Goal: Transaction & Acquisition: Purchase product/service

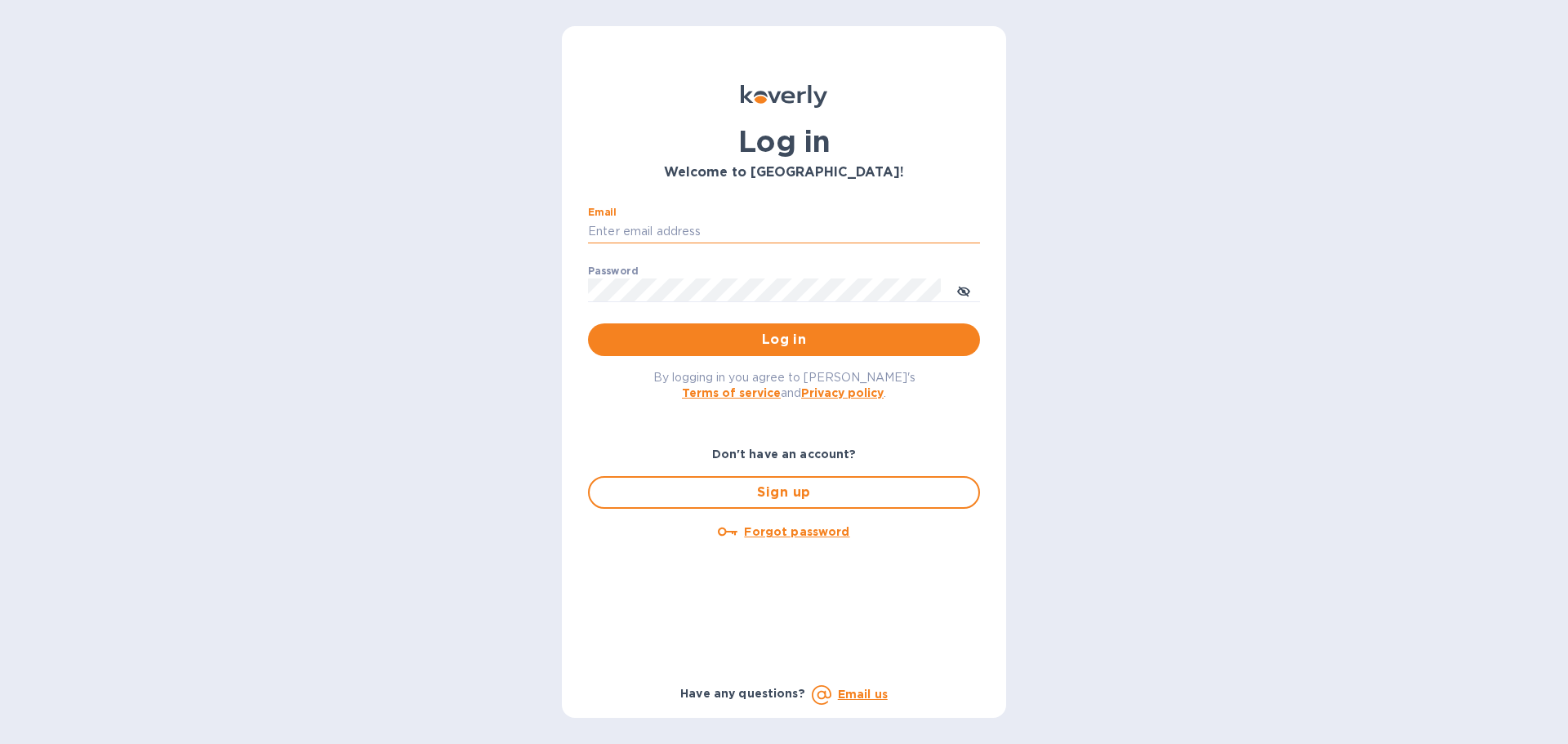
click at [734, 228] on input "Email" at bounding box center [784, 231] width 392 height 25
type input "darik@1sources.com"
click at [738, 277] on div "Password ​" at bounding box center [784, 295] width 392 height 59
click at [588, 323] on button "Log in" at bounding box center [784, 339] width 392 height 32
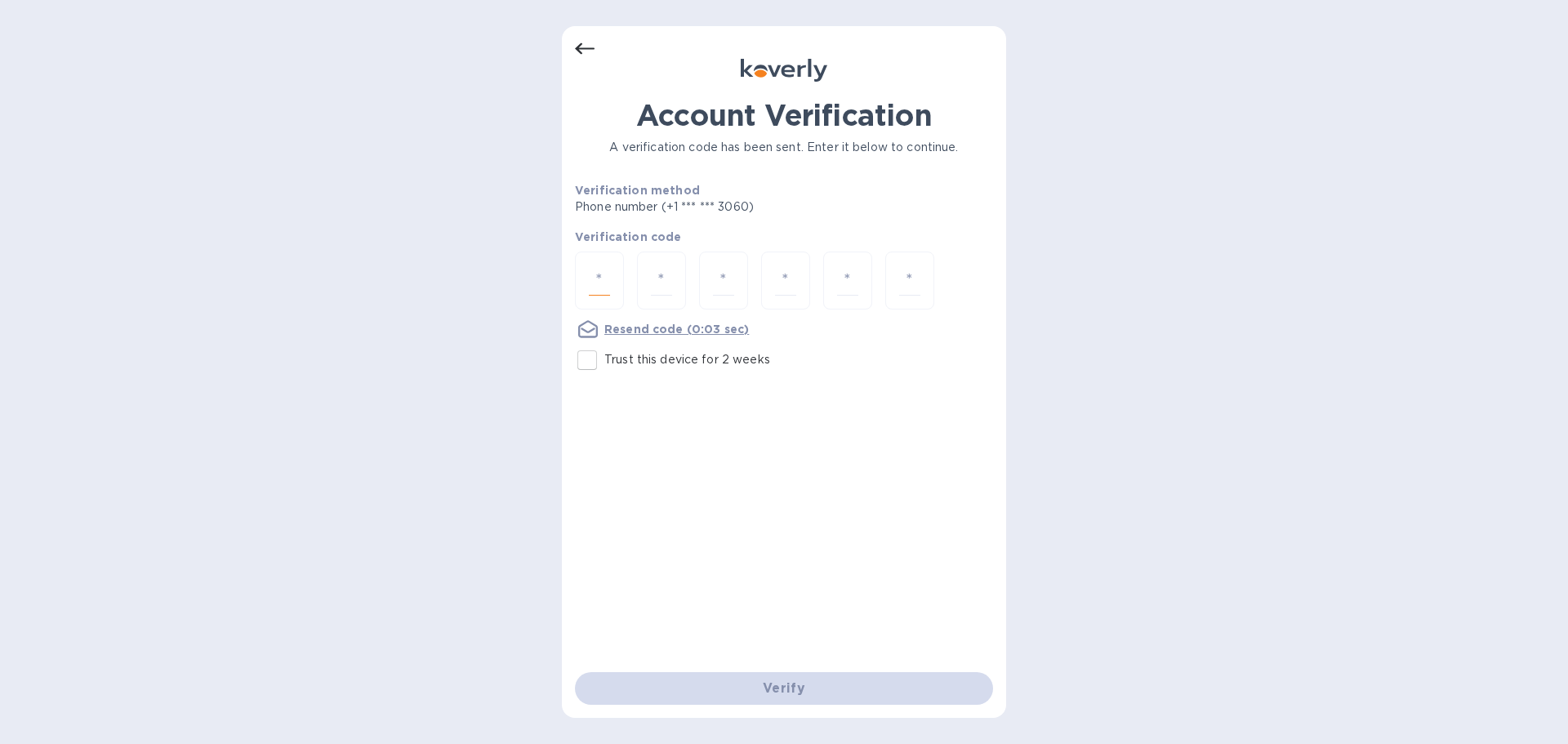
click at [590, 283] on input "number" at bounding box center [599, 280] width 21 height 30
type input "9"
type input "6"
type input "0"
type input "3"
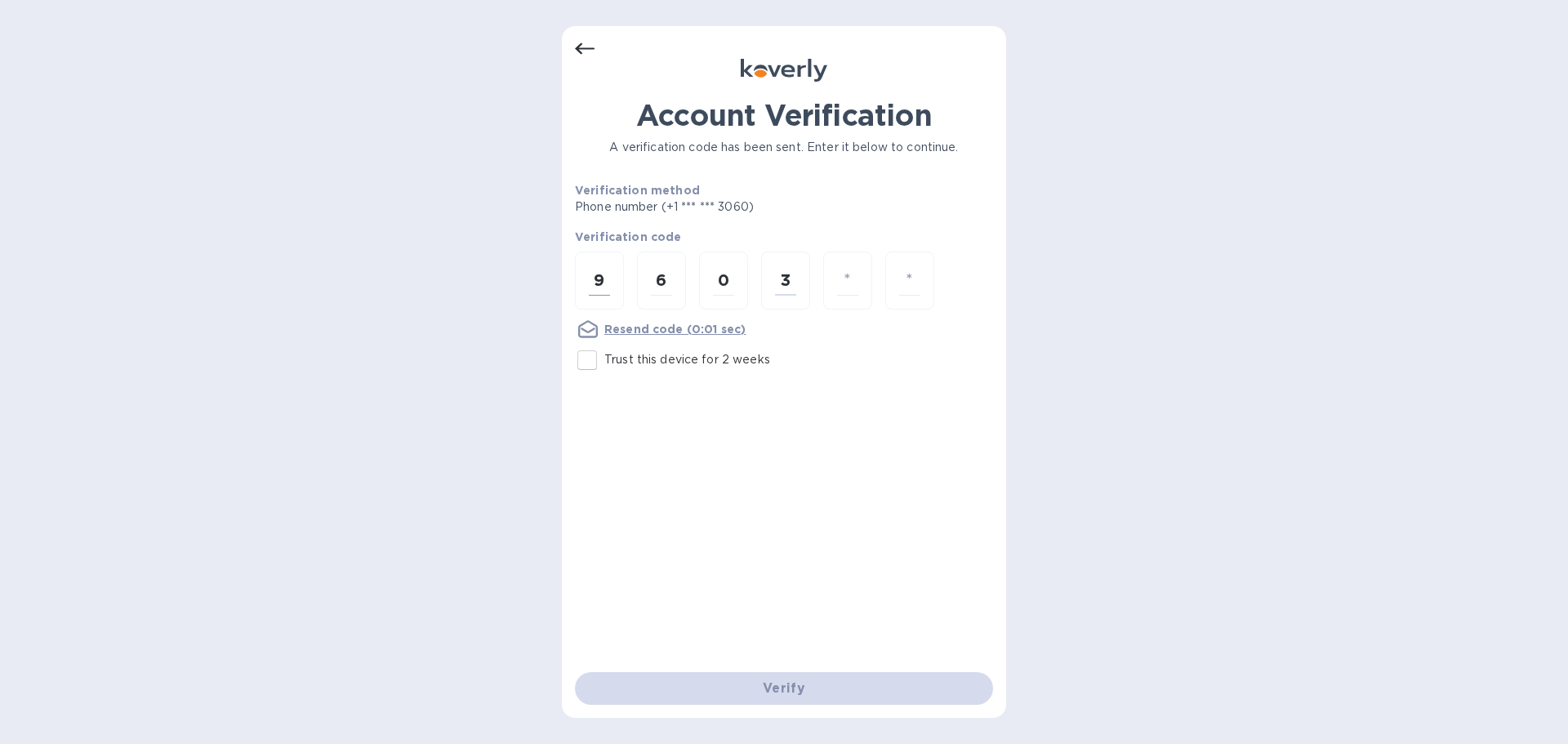
type input "1"
type input "3"
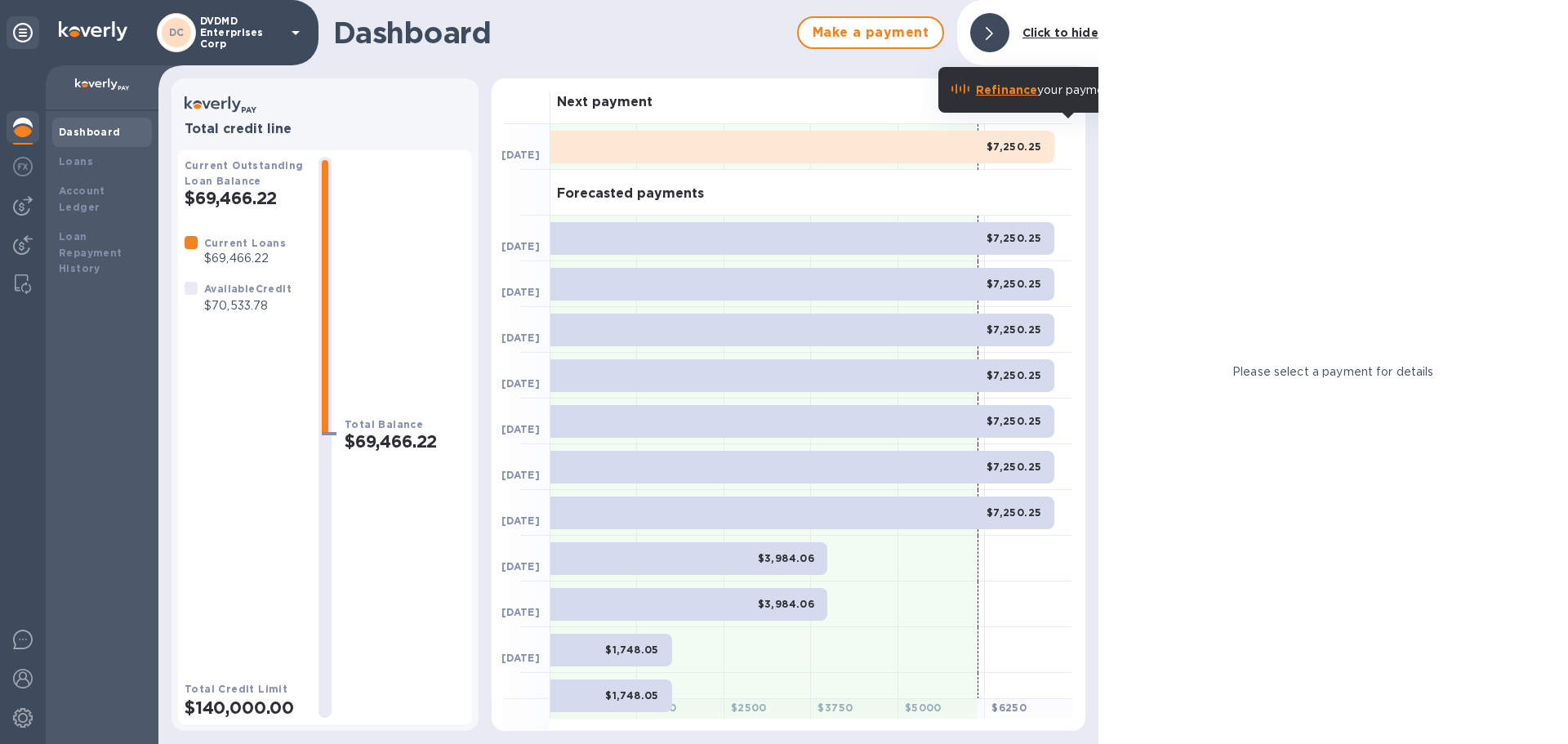
click at [1036, 32] on b "Click to hide" at bounding box center [1060, 32] width 76 height 13
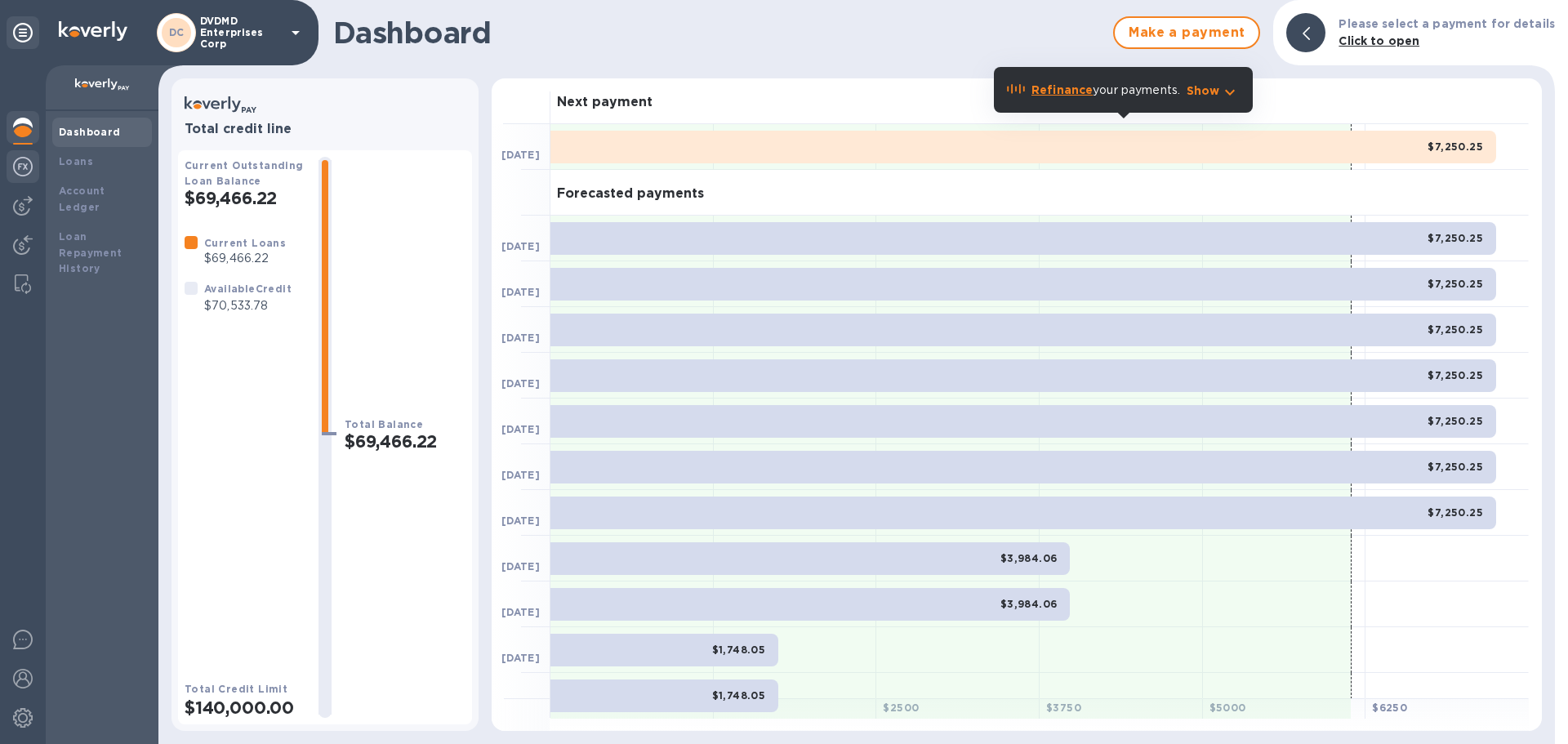
click at [25, 172] on img at bounding box center [22, 166] width 19 height 19
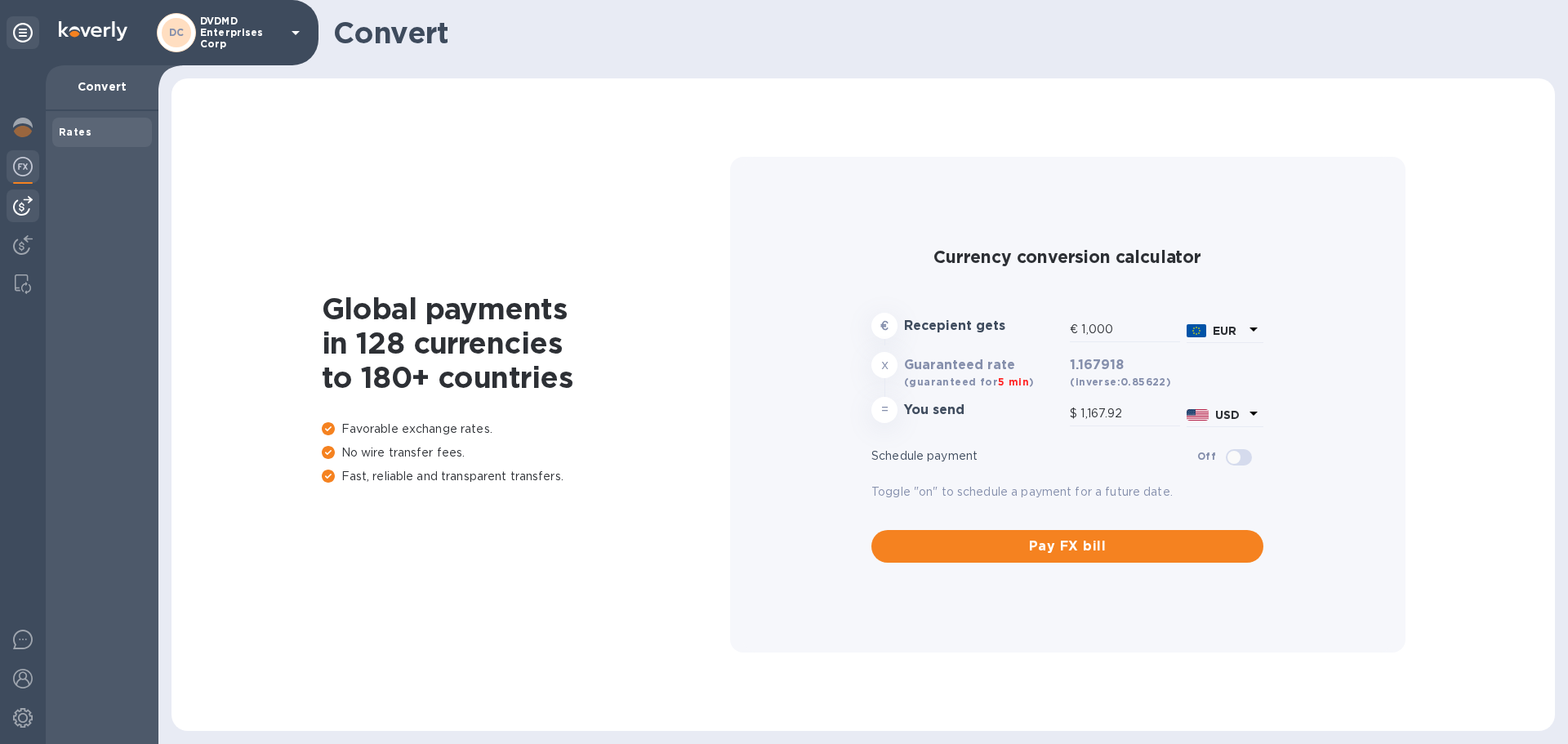
click at [23, 198] on img at bounding box center [22, 205] width 19 height 19
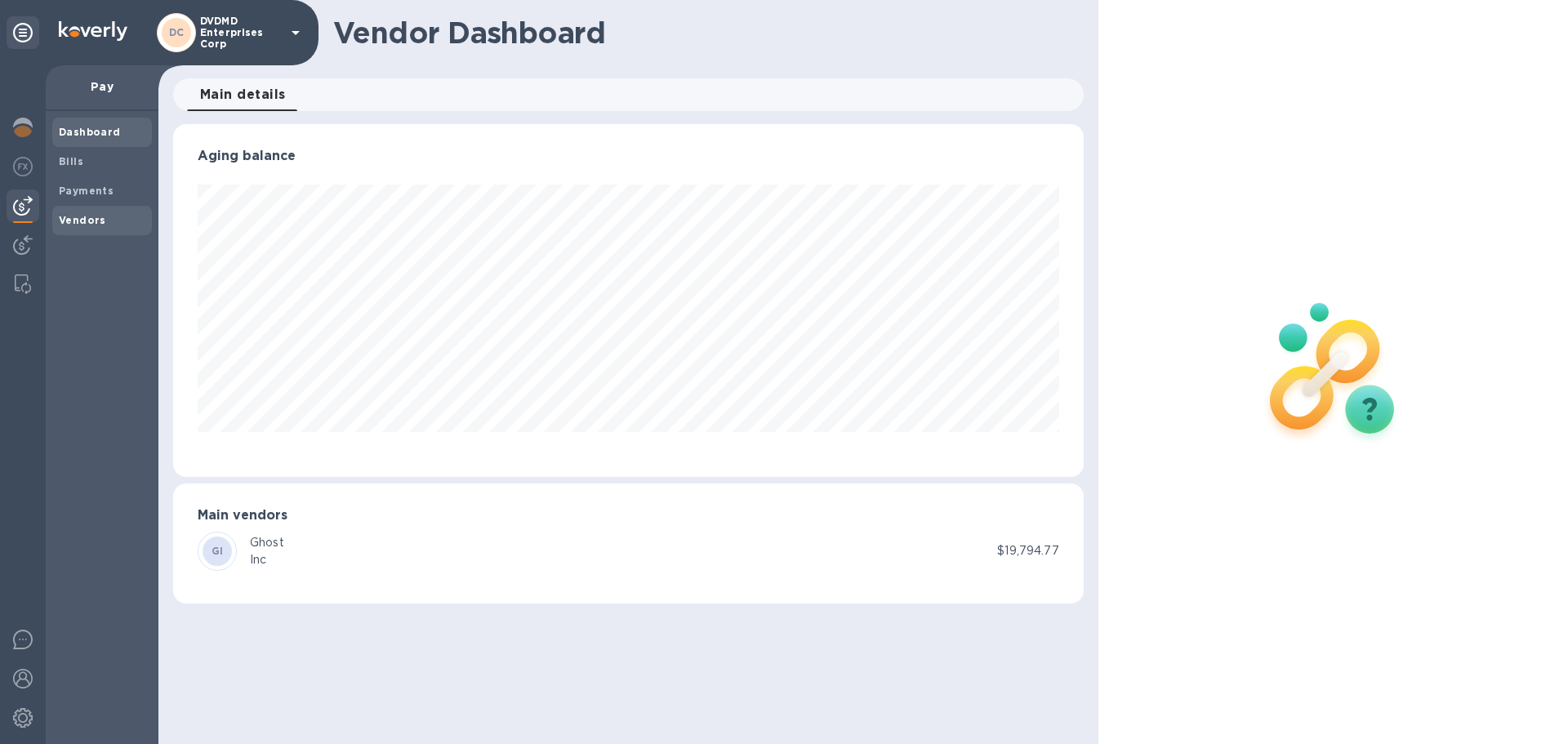
scroll to position [353, 910]
click at [68, 214] on b "Vendors" at bounding box center [82, 219] width 47 height 12
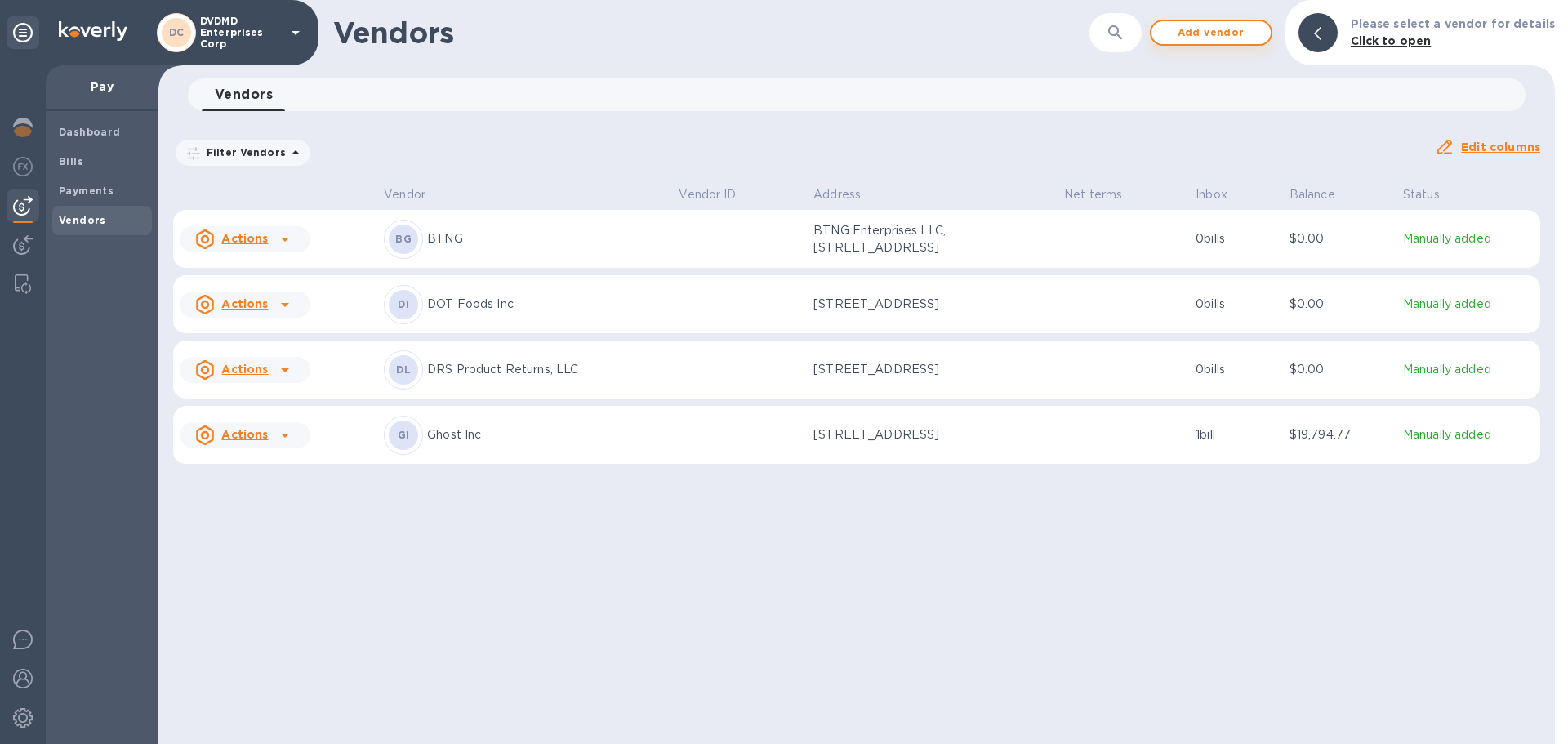
click at [1206, 34] on span "Add vendor" at bounding box center [1211, 32] width 93 height 19
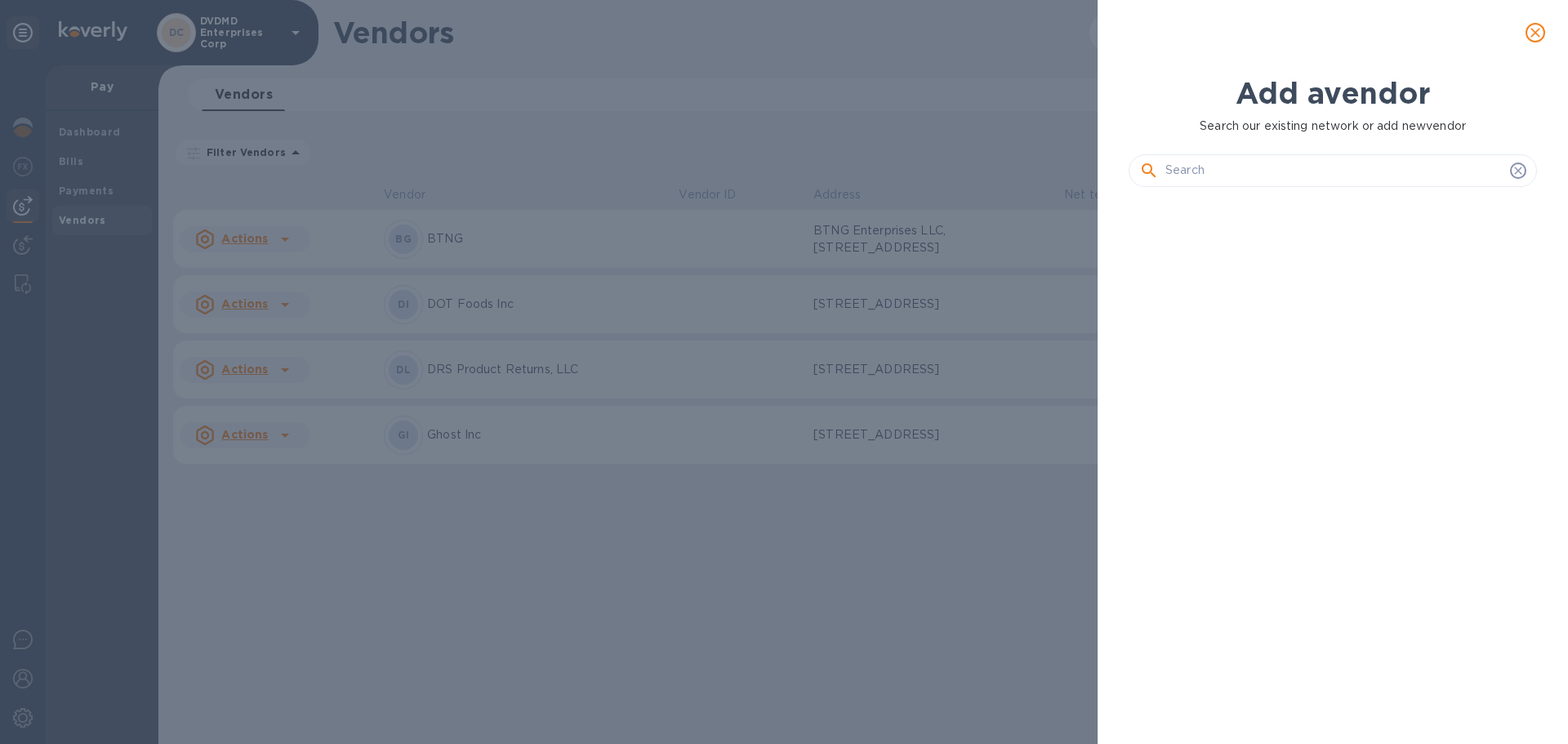
scroll to position [488, 415]
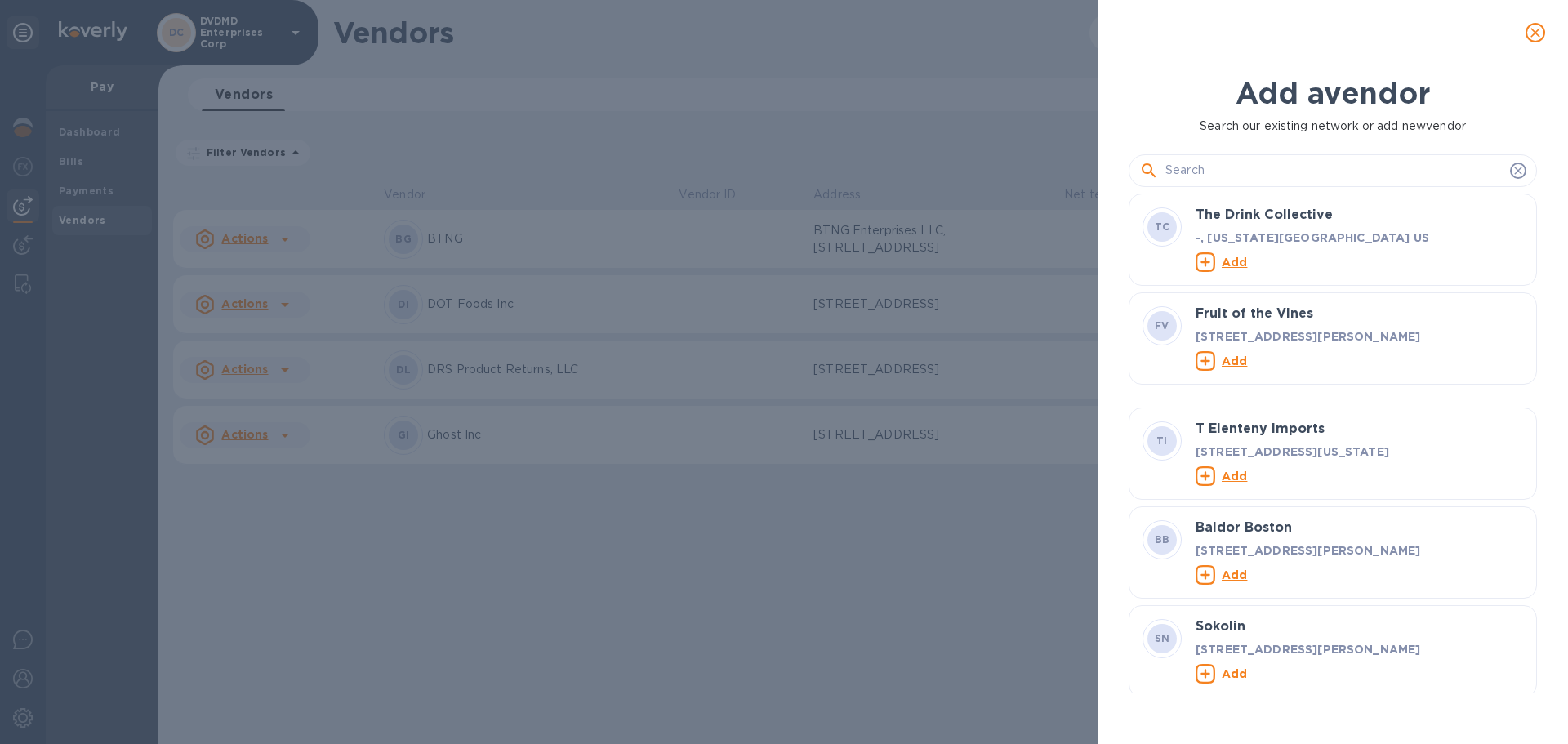
click at [1286, 158] on input "text" at bounding box center [1334, 170] width 338 height 25
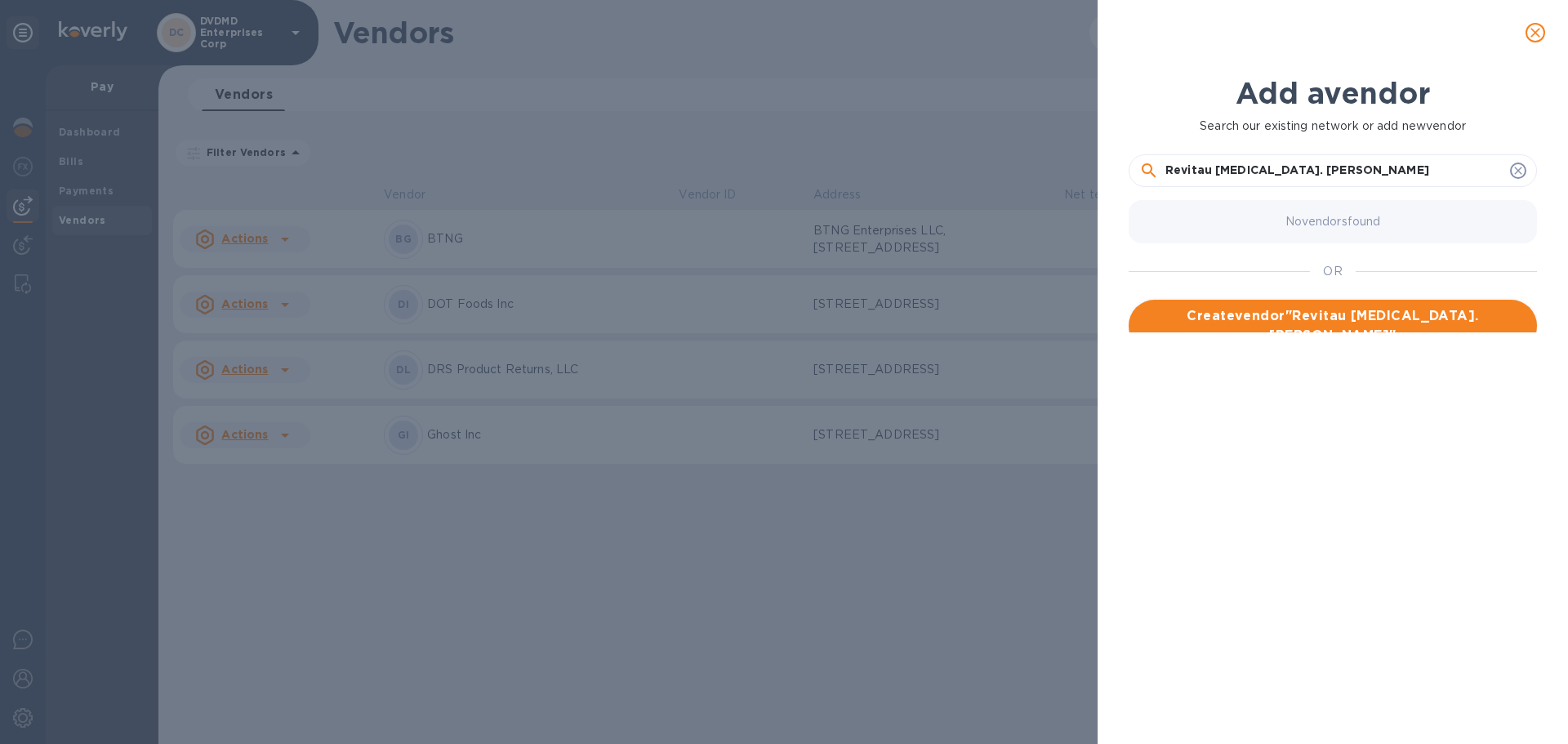
type input "Revitau [MEDICAL_DATA]. [PERSON_NAME]"
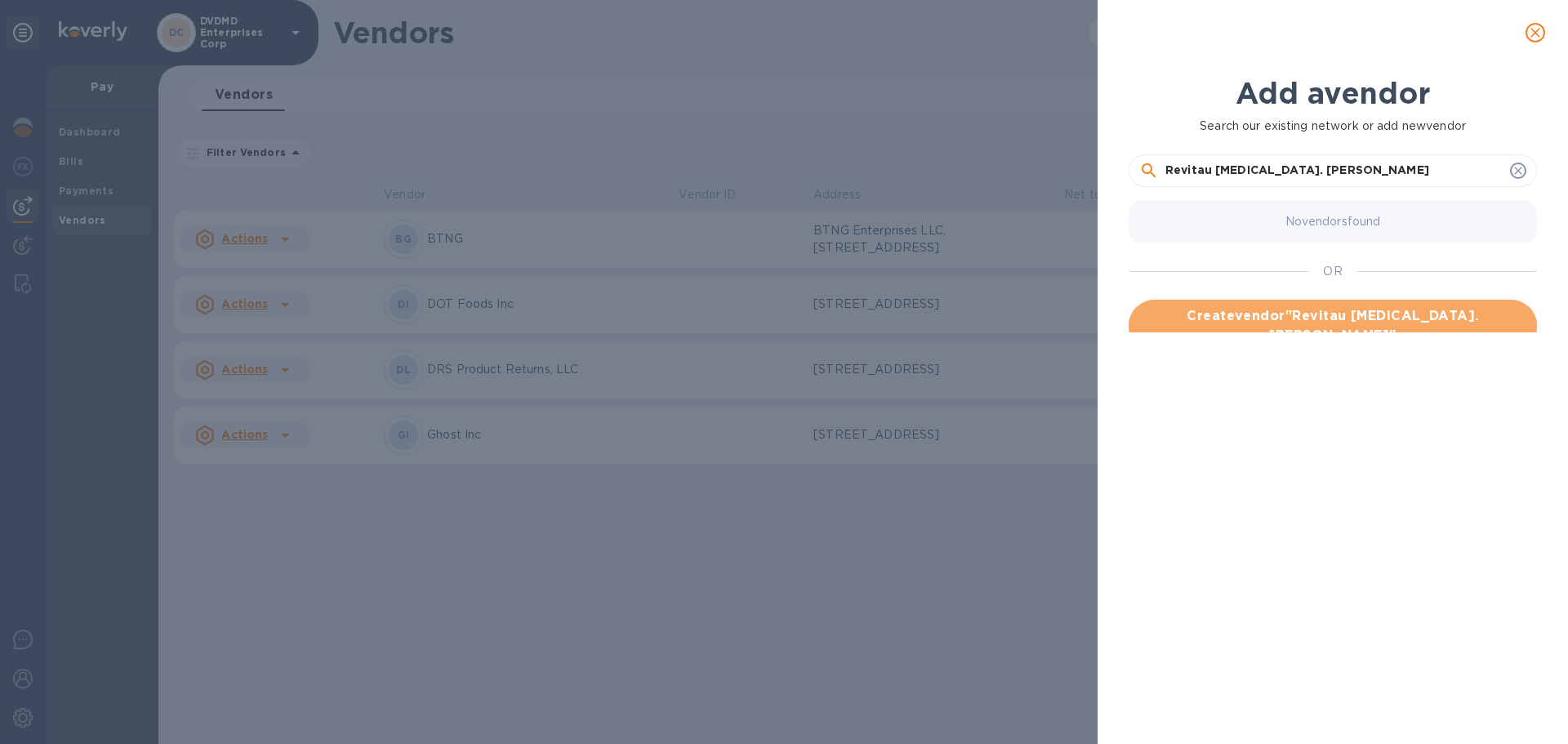
click at [1293, 323] on span "Create vendor " Revitau [MEDICAL_DATA]. [PERSON_NAME] "" at bounding box center [1332, 325] width 382 height 40
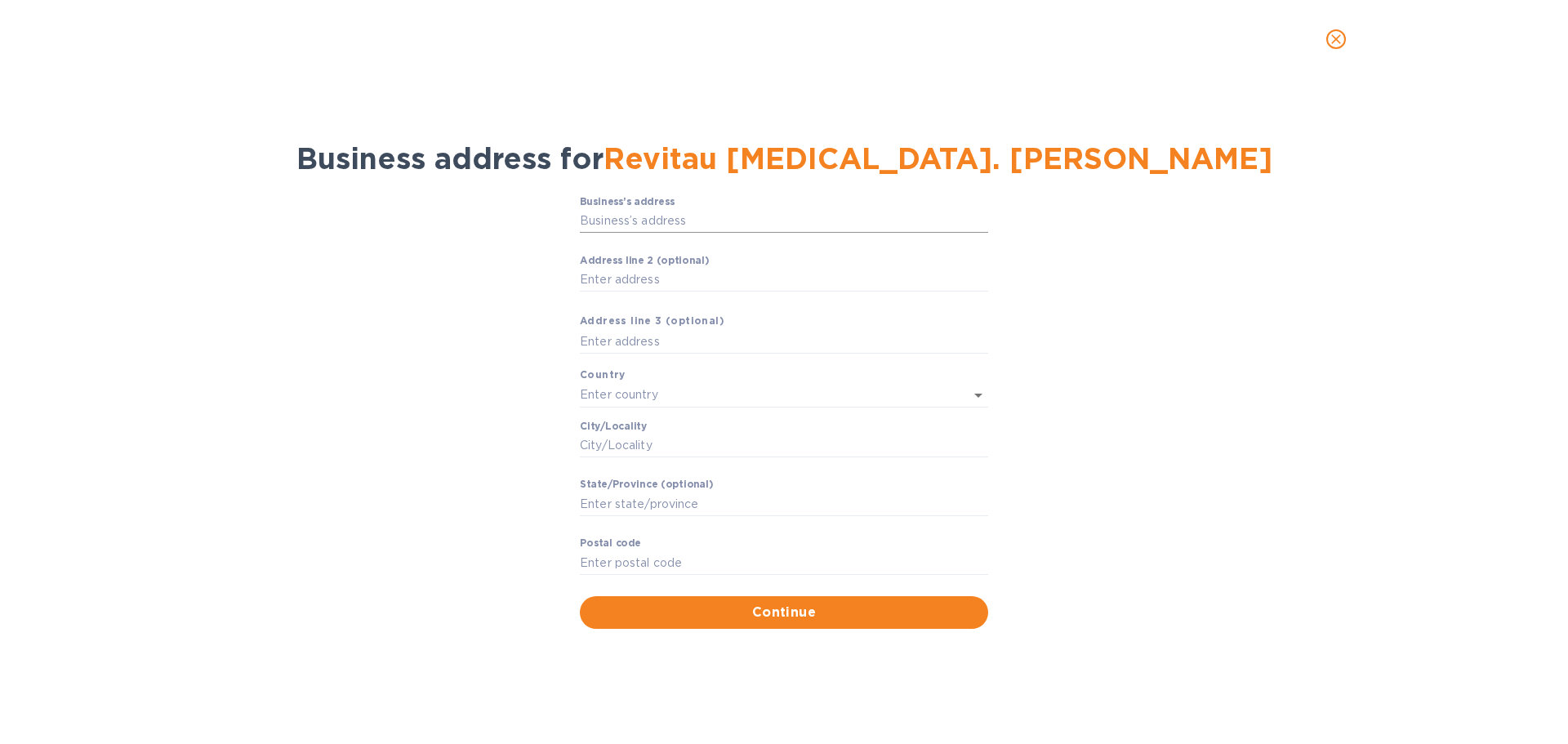
click at [808, 219] on input "Business’s аddress" at bounding box center [783, 221] width 408 height 25
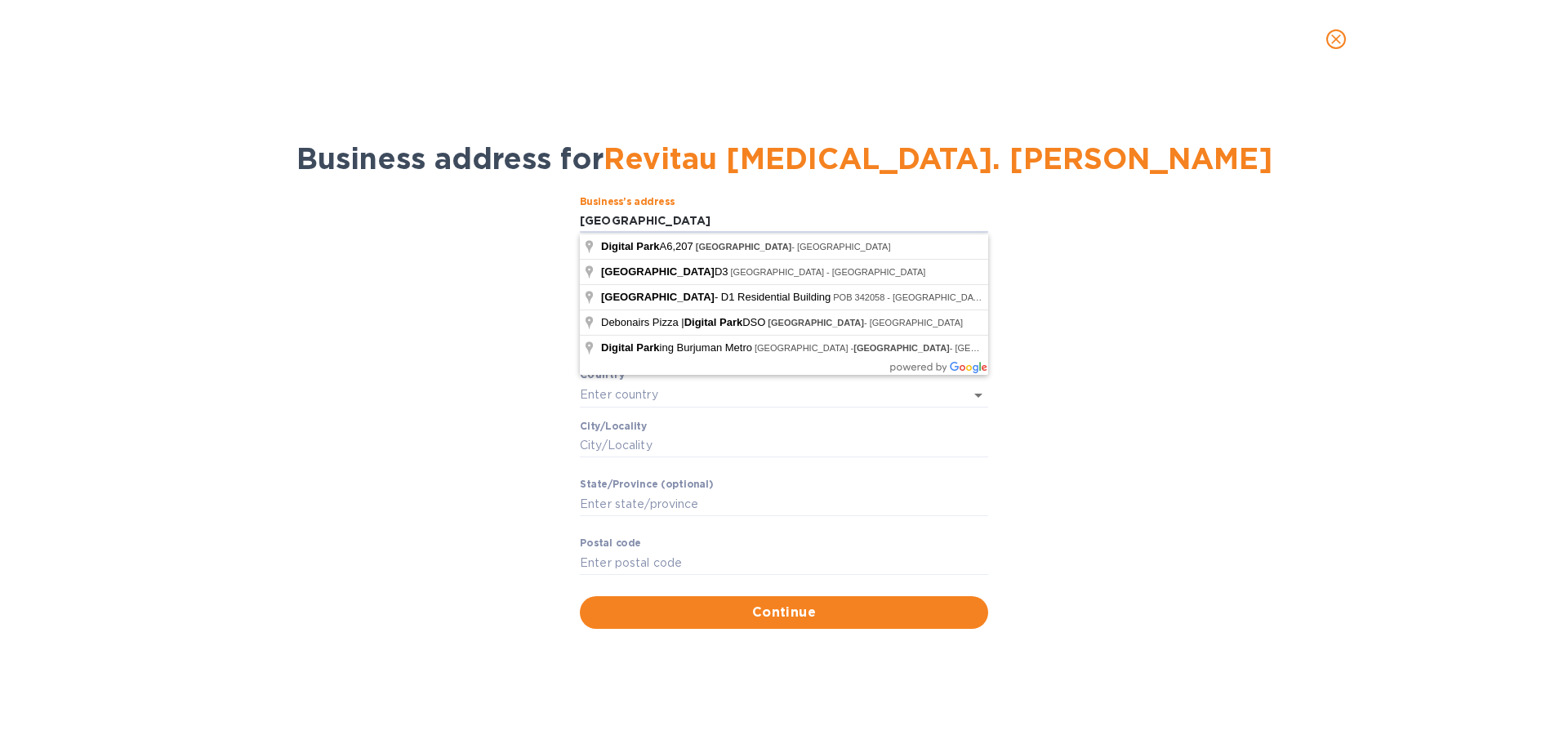
type input "[GEOGRAPHIC_DATA]"
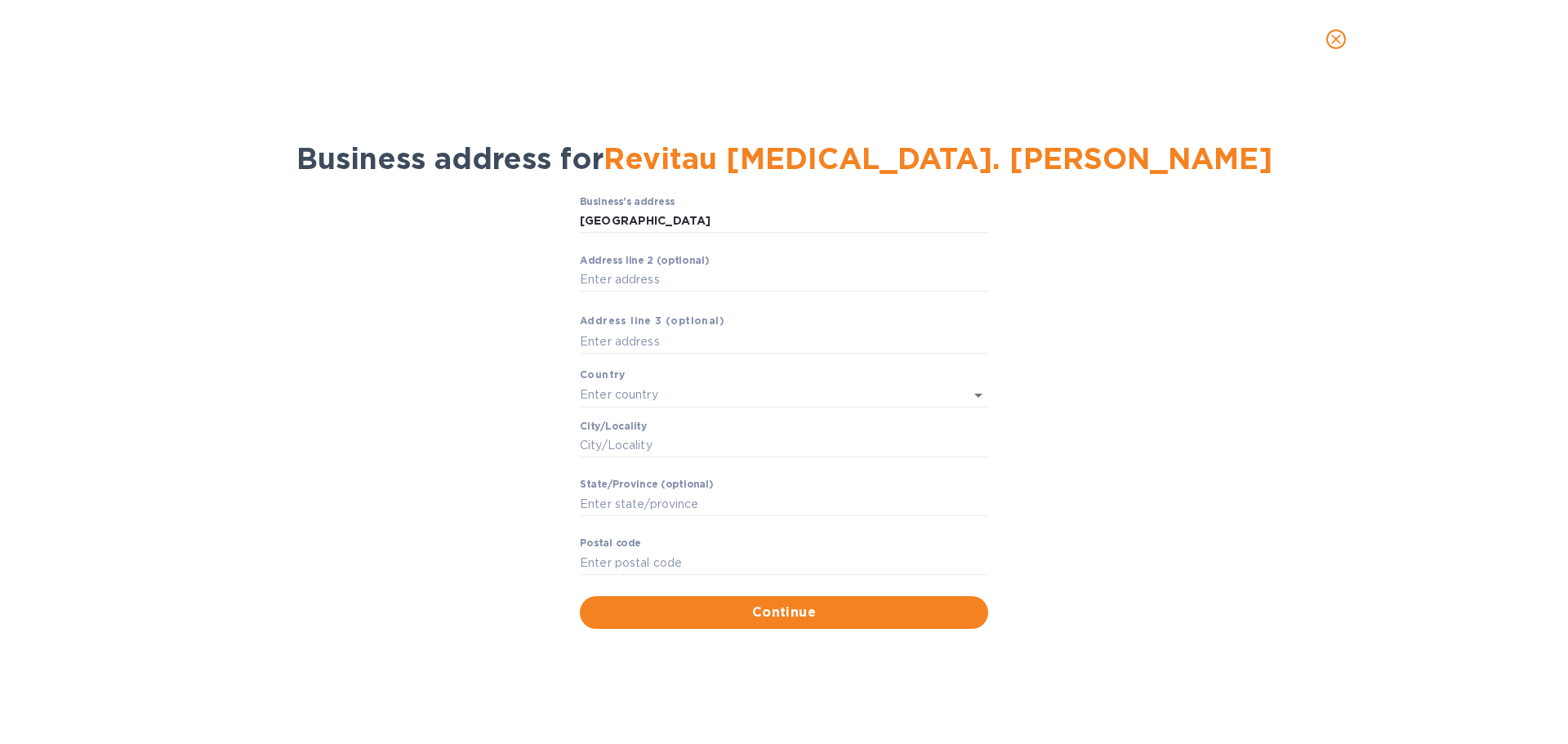
click at [1147, 285] on div "Business’s аddress Dubai Digital Park ​ Аddress line 2 (optional) ​ Аddress lin…" at bounding box center [784, 412] width 1526 height 452
click at [659, 270] on input "Аddress line 2 (optional)" at bounding box center [783, 280] width 408 height 25
type input "Dubai Silicon Oasis"
type input "Building A1"
type input "z"
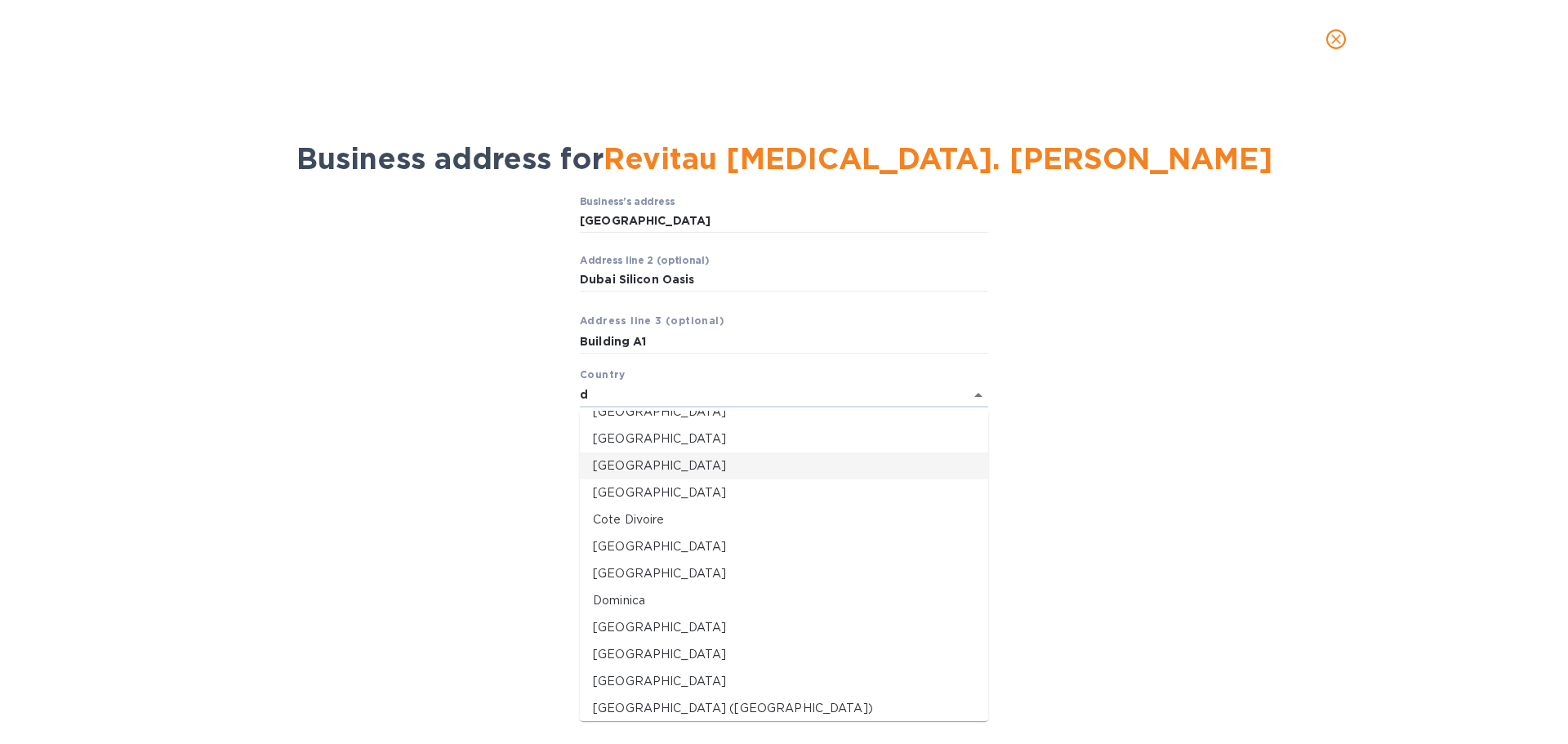
scroll to position [327, 0]
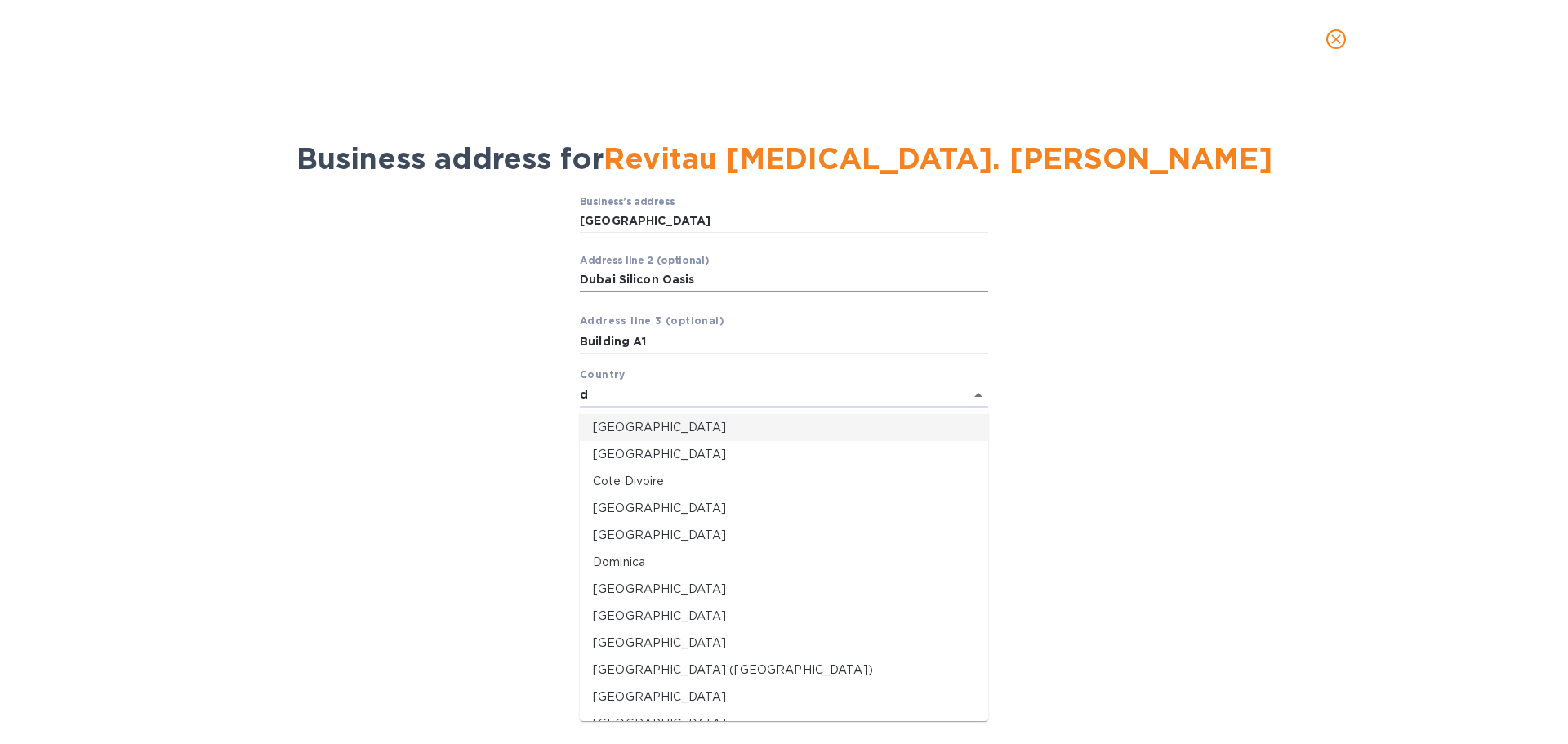
type input "d"
click at [710, 278] on input "Dubai Silicon Oasis" at bounding box center [783, 280] width 408 height 25
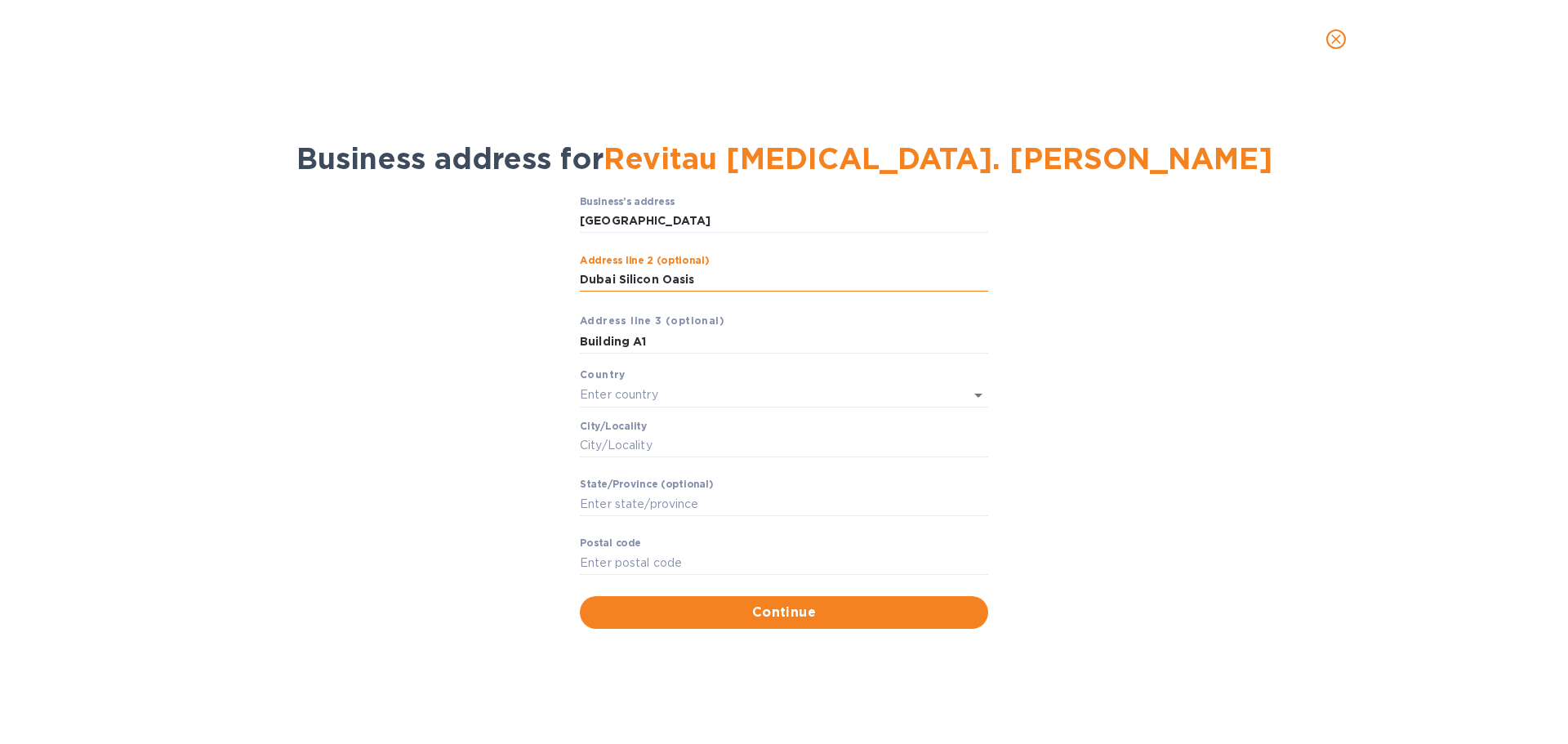
click at [710, 278] on input "Dubai Silicon Oasis" at bounding box center [783, 280] width 408 height 25
type input "30 W."
click at [737, 224] on input "[GEOGRAPHIC_DATA]" at bounding box center [783, 221] width 408 height 25
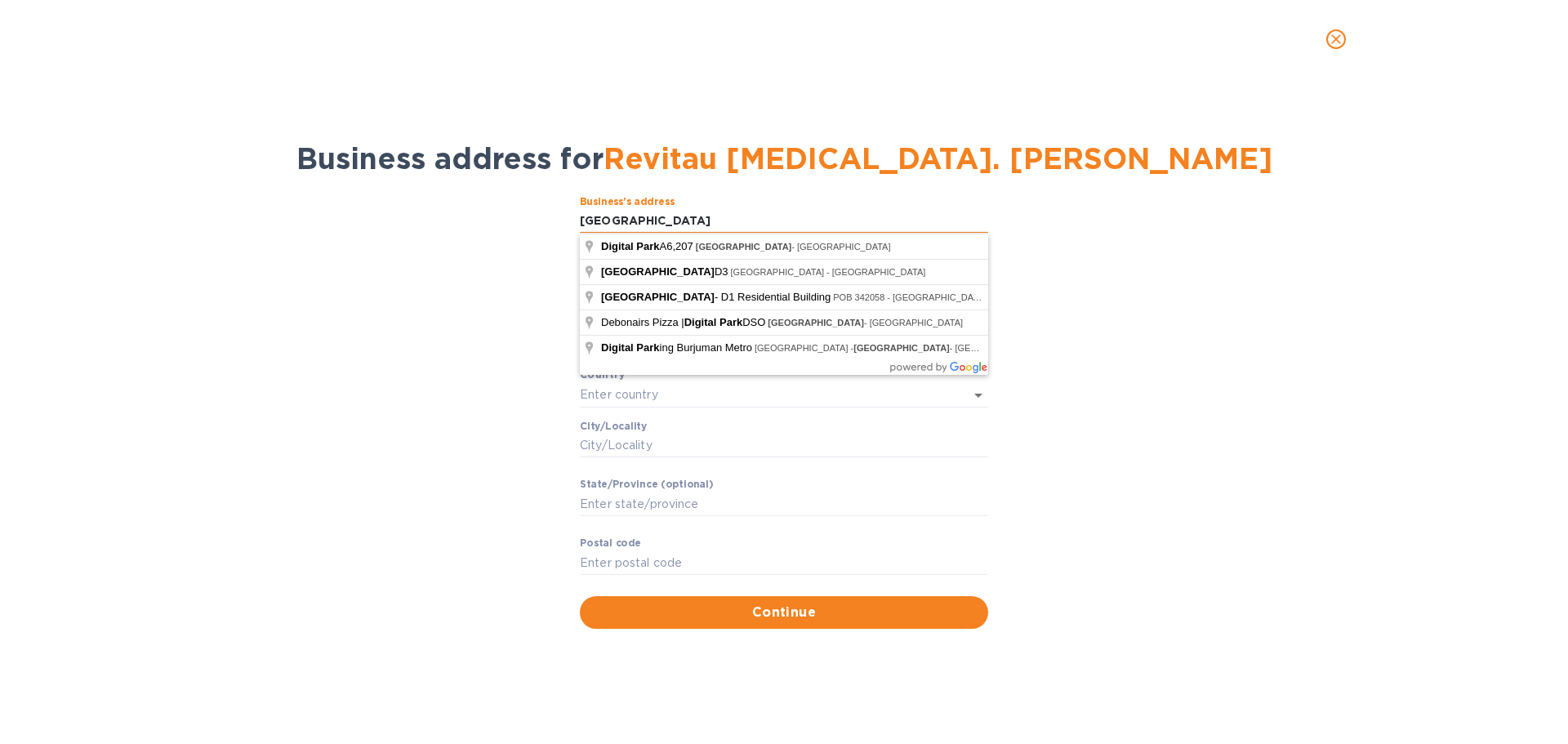
click at [737, 224] on input "[GEOGRAPHIC_DATA]" at bounding box center [783, 221] width 408 height 25
type input "D"
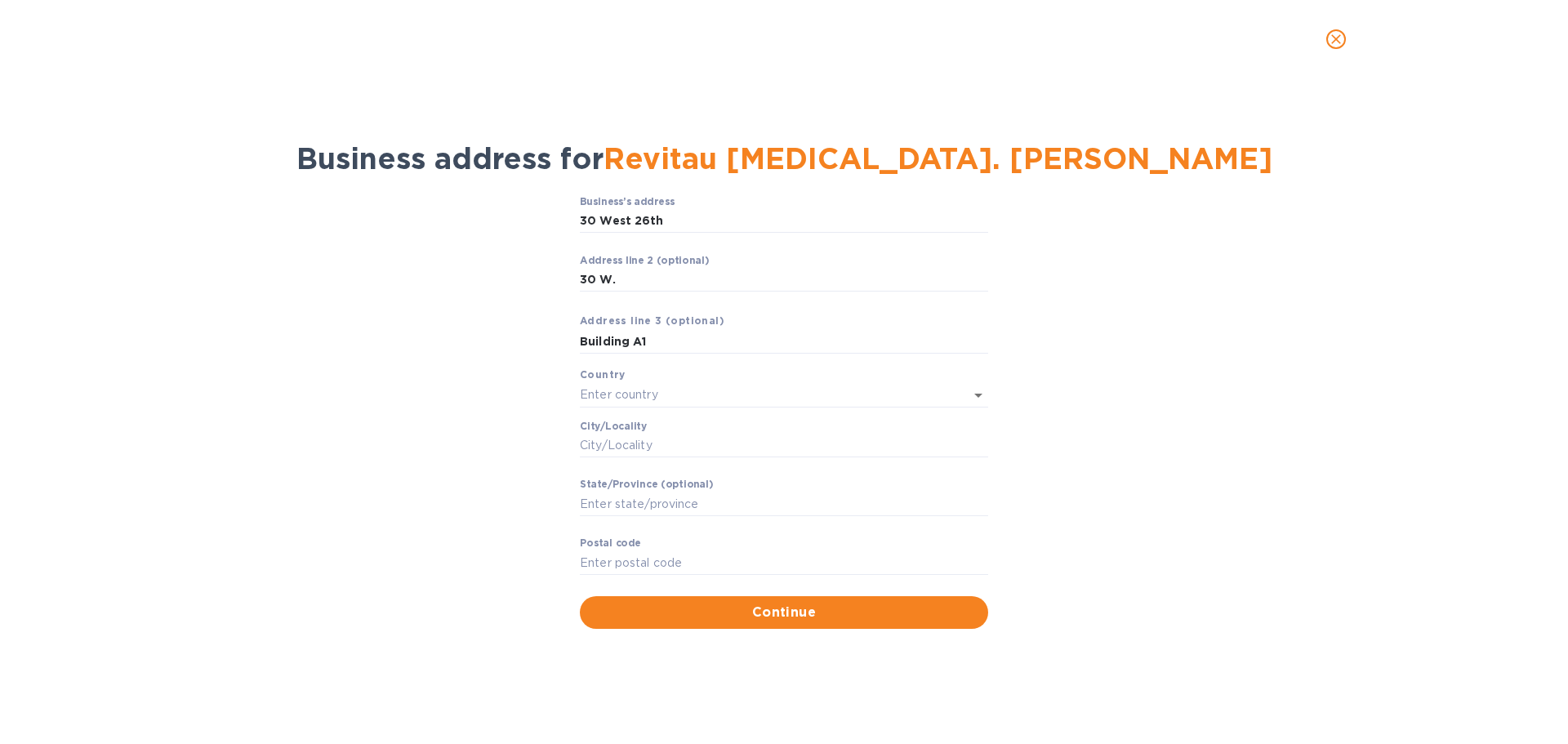
type input "[STREET_ADDRESS]"
type input "[GEOGRAPHIC_DATA]"
type input "[US_STATE]"
type input "NY"
type input "10010"
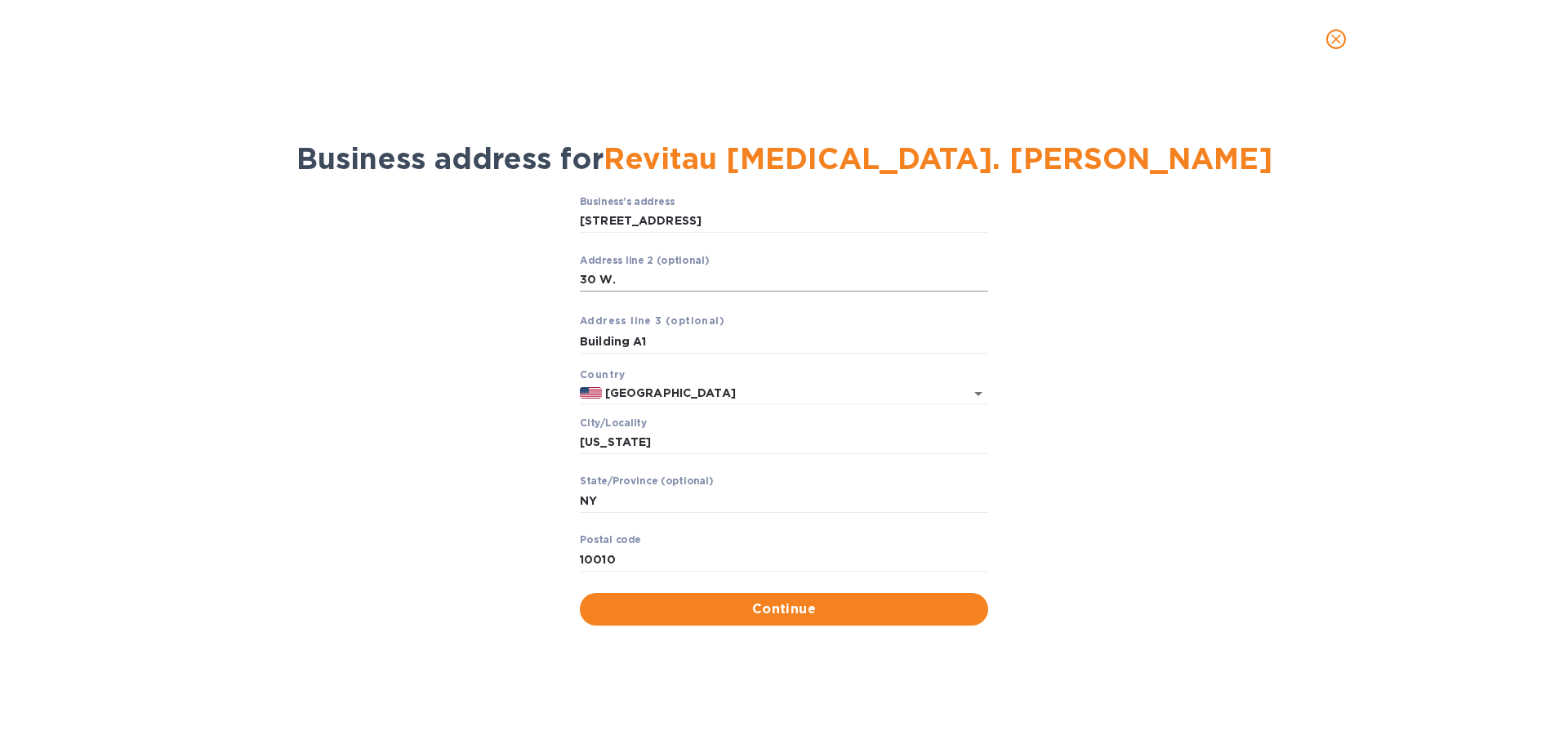
click at [652, 285] on input "30 W." at bounding box center [783, 280] width 408 height 25
type input "Sixth Floor"
click at [793, 607] on span "Continue" at bounding box center [784, 609] width 382 height 19
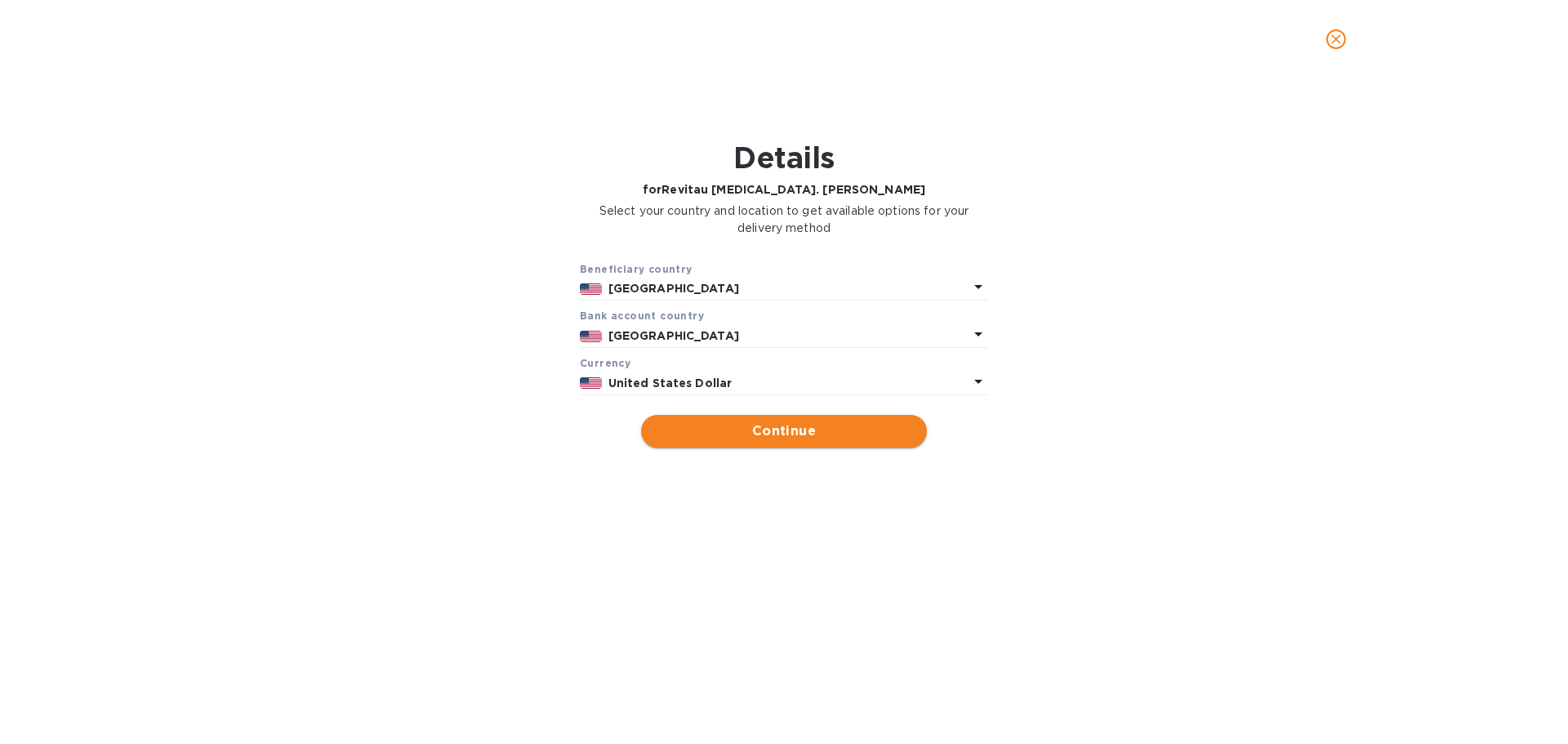
click at [831, 427] on span "Continue" at bounding box center [784, 430] width 260 height 19
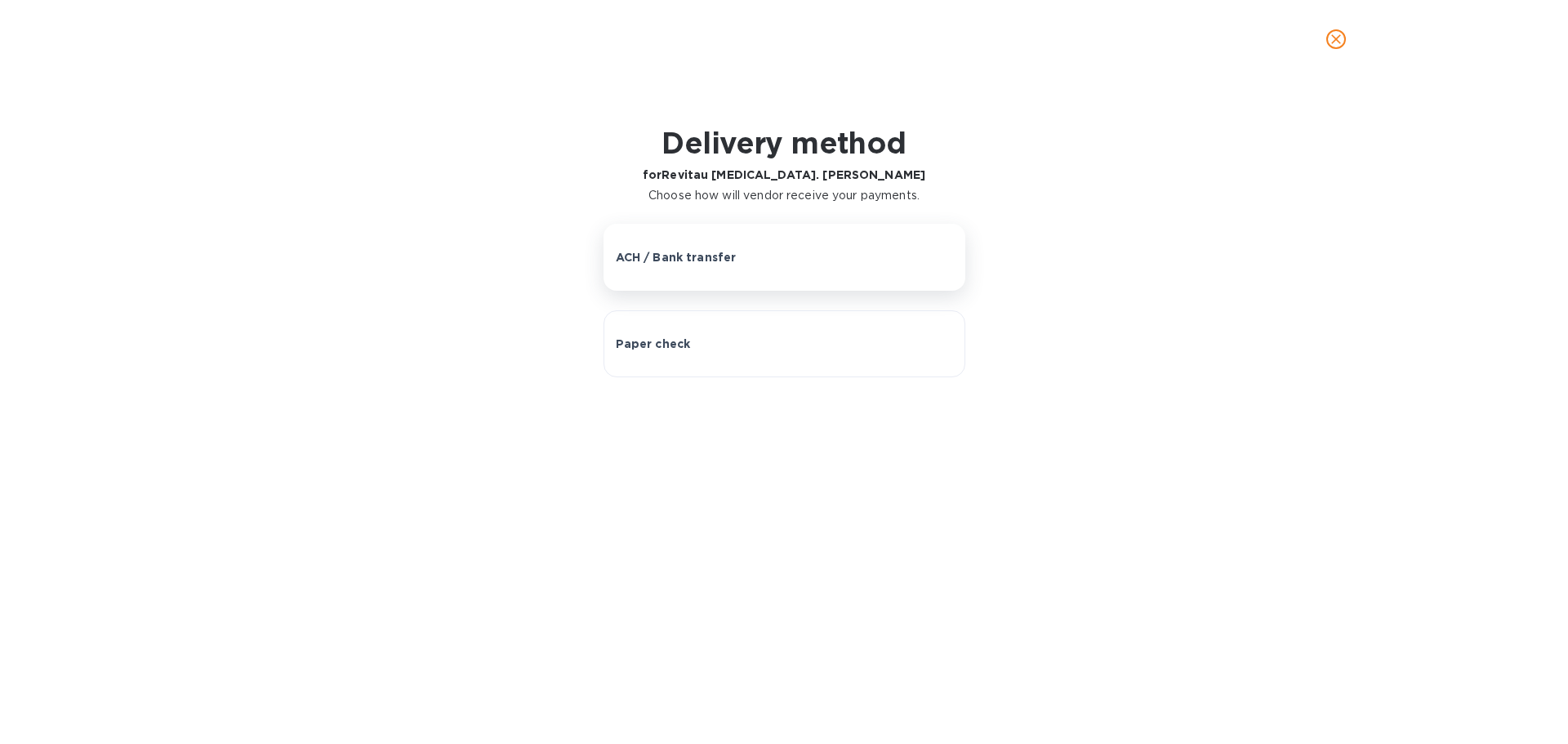
click at [724, 268] on button "ACH / Bank transfer" at bounding box center [784, 257] width 362 height 67
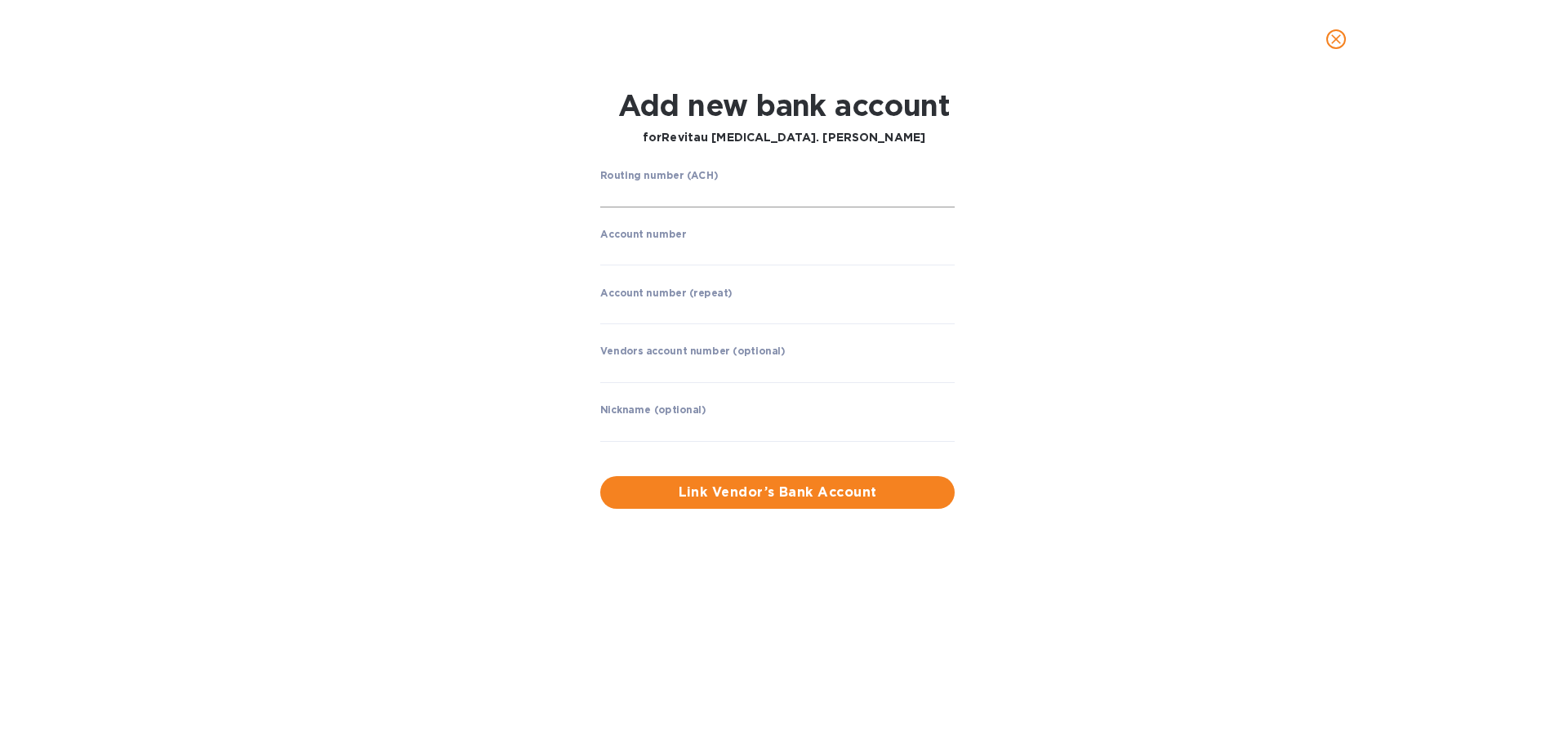
click at [672, 189] on input "string" at bounding box center [778, 195] width 355 height 25
type input "026073150"
click at [673, 217] on p "COMMUNITY FEDERAL SAVINGS BANK" at bounding box center [787, 219] width 334 height 17
click at [652, 252] on input "string" at bounding box center [778, 253] width 355 height 25
type input "8311770950"
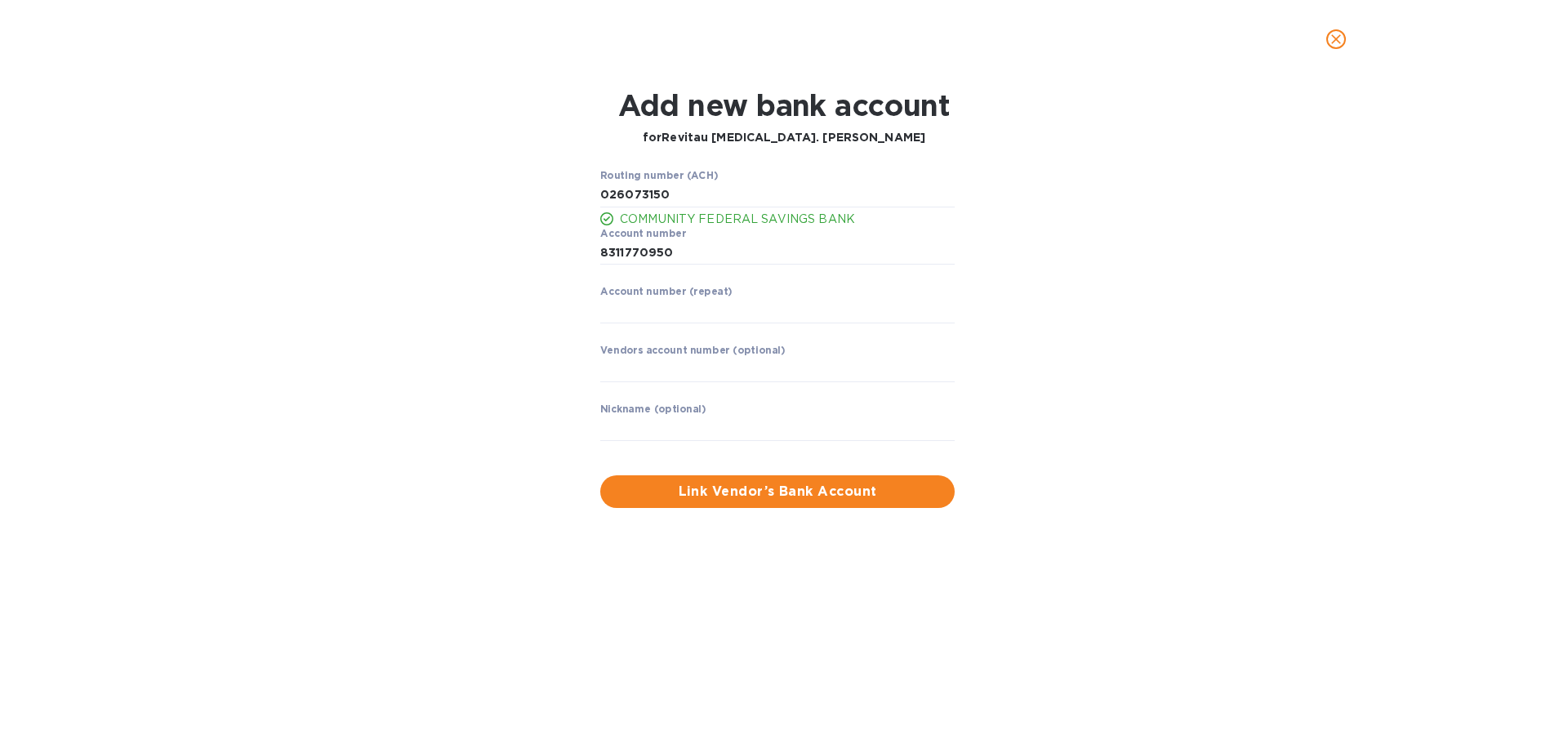
click at [648, 296] on label "Account number (repeat)" at bounding box center [667, 292] width 133 height 10
click at [646, 306] on input "string" at bounding box center [778, 310] width 355 height 25
type input "8311770950"
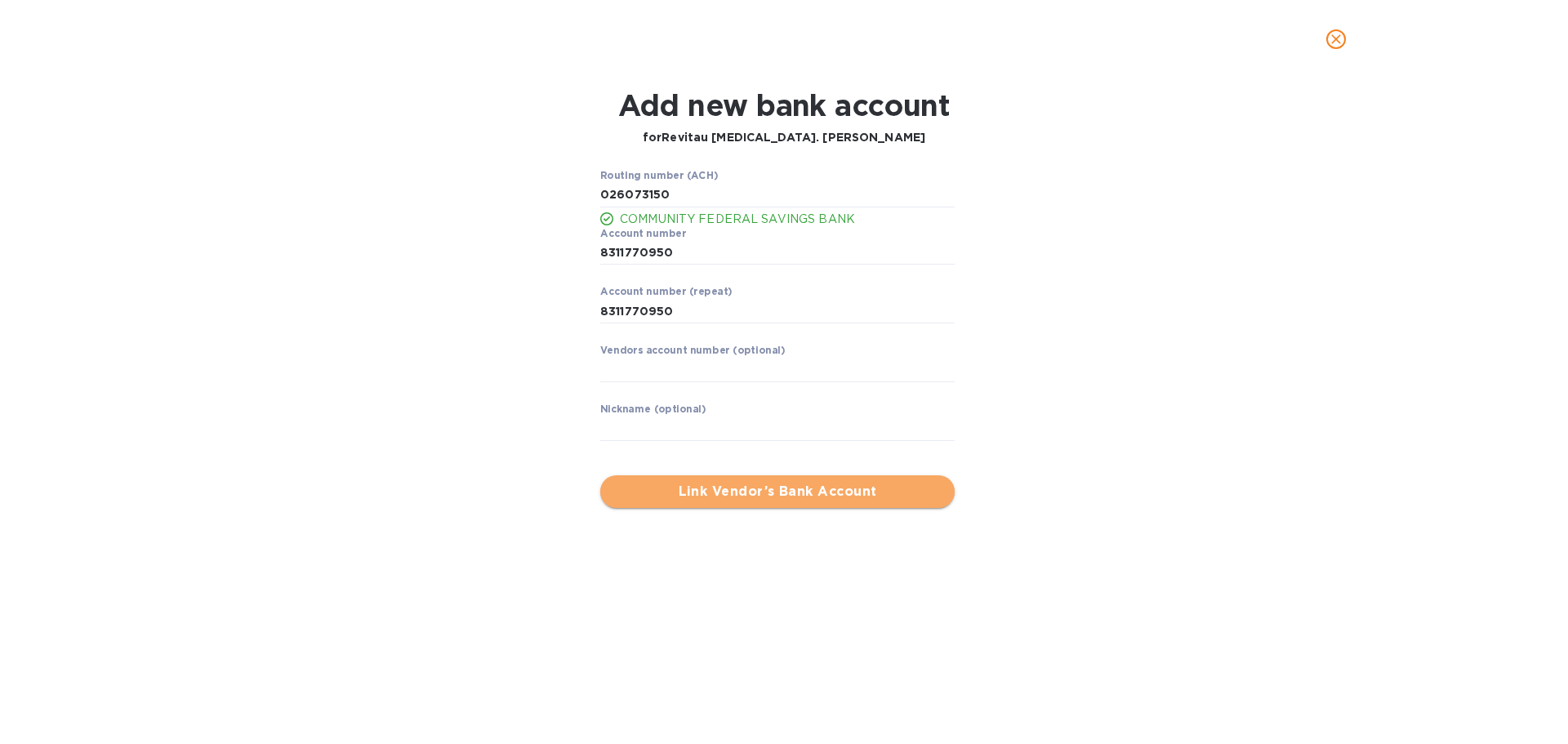
click at [752, 497] on span "Link Vendor’s Bank Account" at bounding box center [778, 491] width 328 height 19
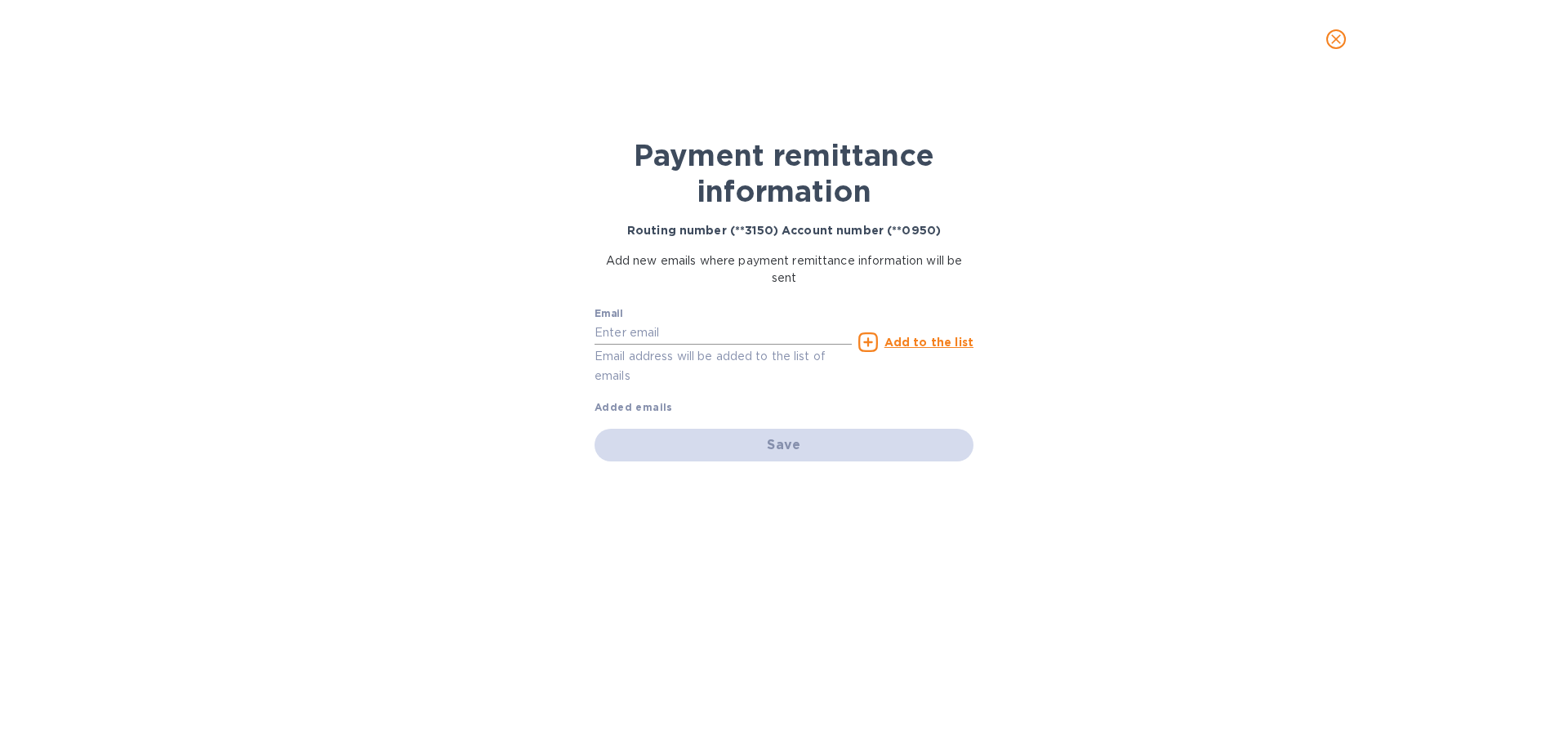
click at [692, 327] on input "text" at bounding box center [722, 332] width 257 height 25
type input "[EMAIL_ADDRESS][DOMAIN_NAME]"
click at [914, 343] on u "Add to the list" at bounding box center [929, 342] width 89 height 13
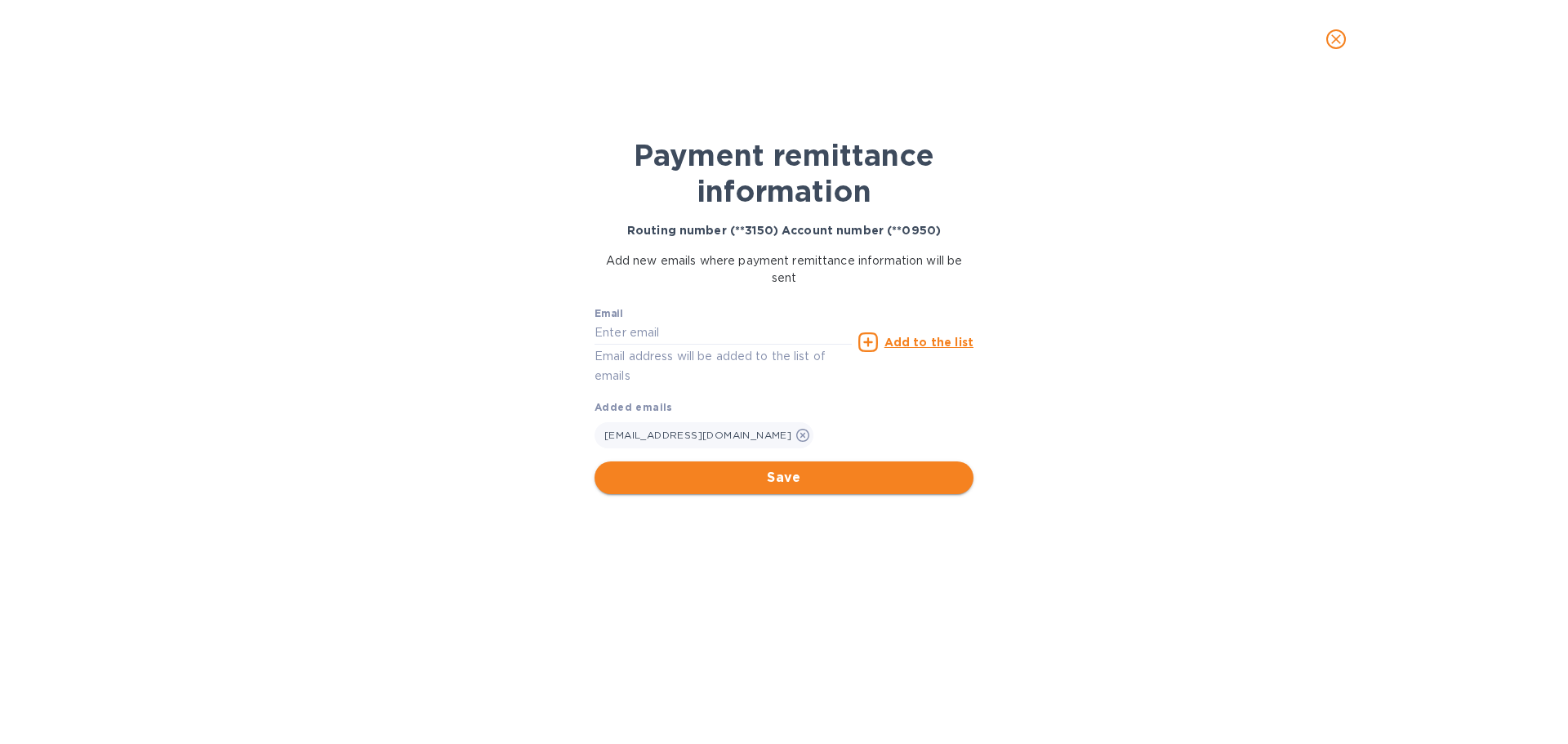
click at [786, 473] on span "Save" at bounding box center [784, 477] width 353 height 19
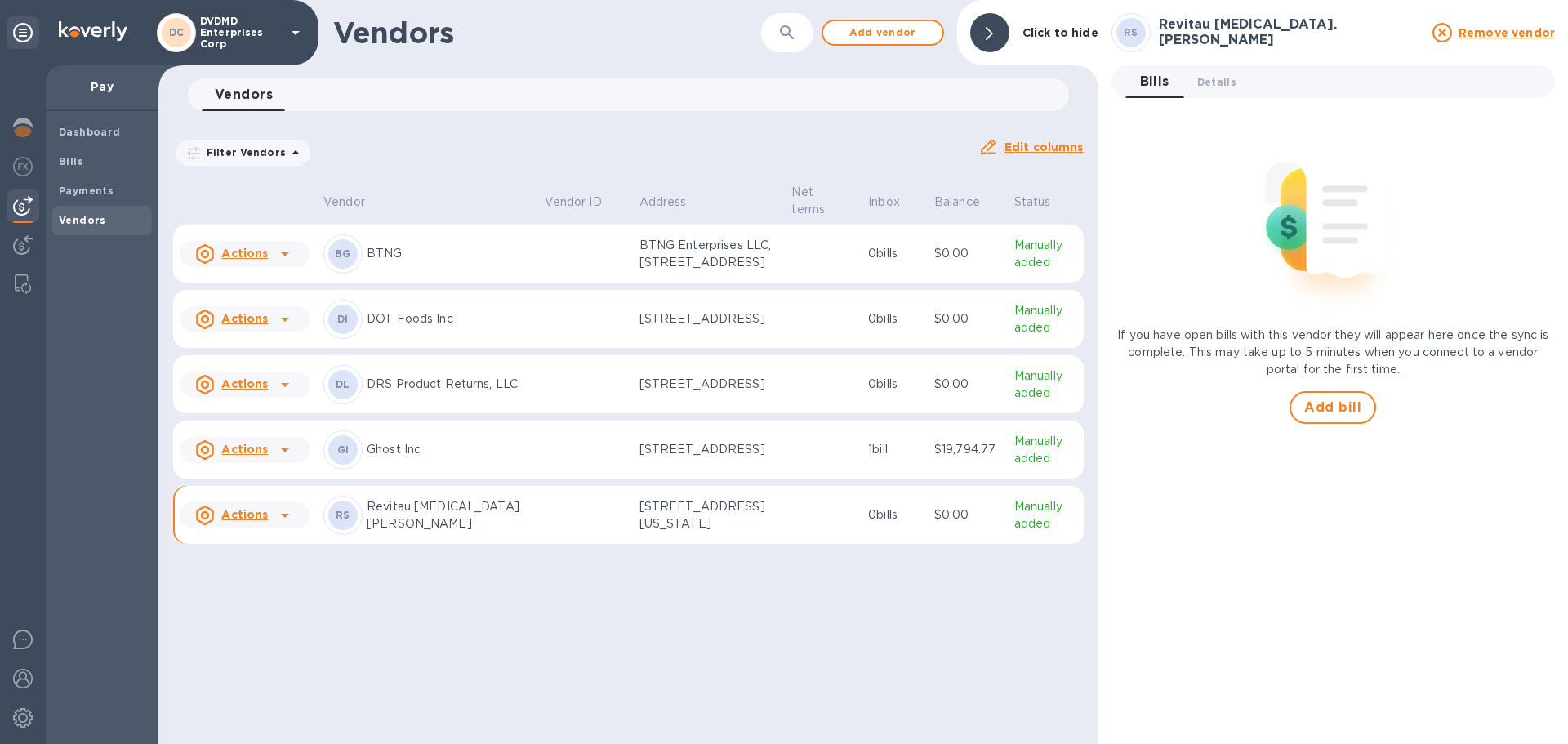
click at [278, 525] on icon at bounding box center [285, 515] width 19 height 19
click at [265, 613] on b "Add new bill" at bounding box center [257, 618] width 76 height 13
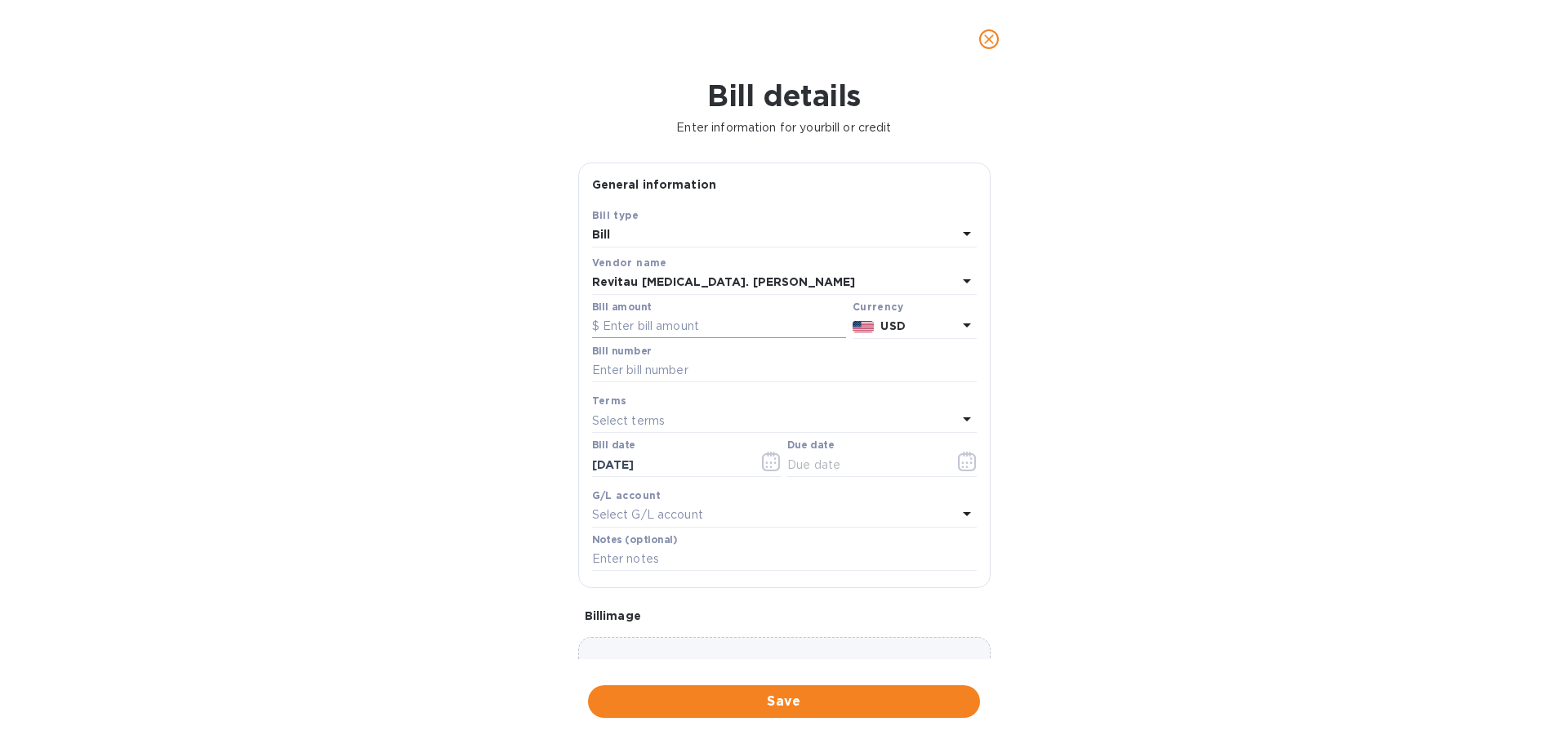
click at [676, 329] on input "text" at bounding box center [720, 326] width 254 height 25
type input "28,980"
click at [685, 366] on input "text" at bounding box center [785, 370] width 385 height 25
type input "202591799"
click at [679, 418] on div "Select terms" at bounding box center [775, 420] width 365 height 23
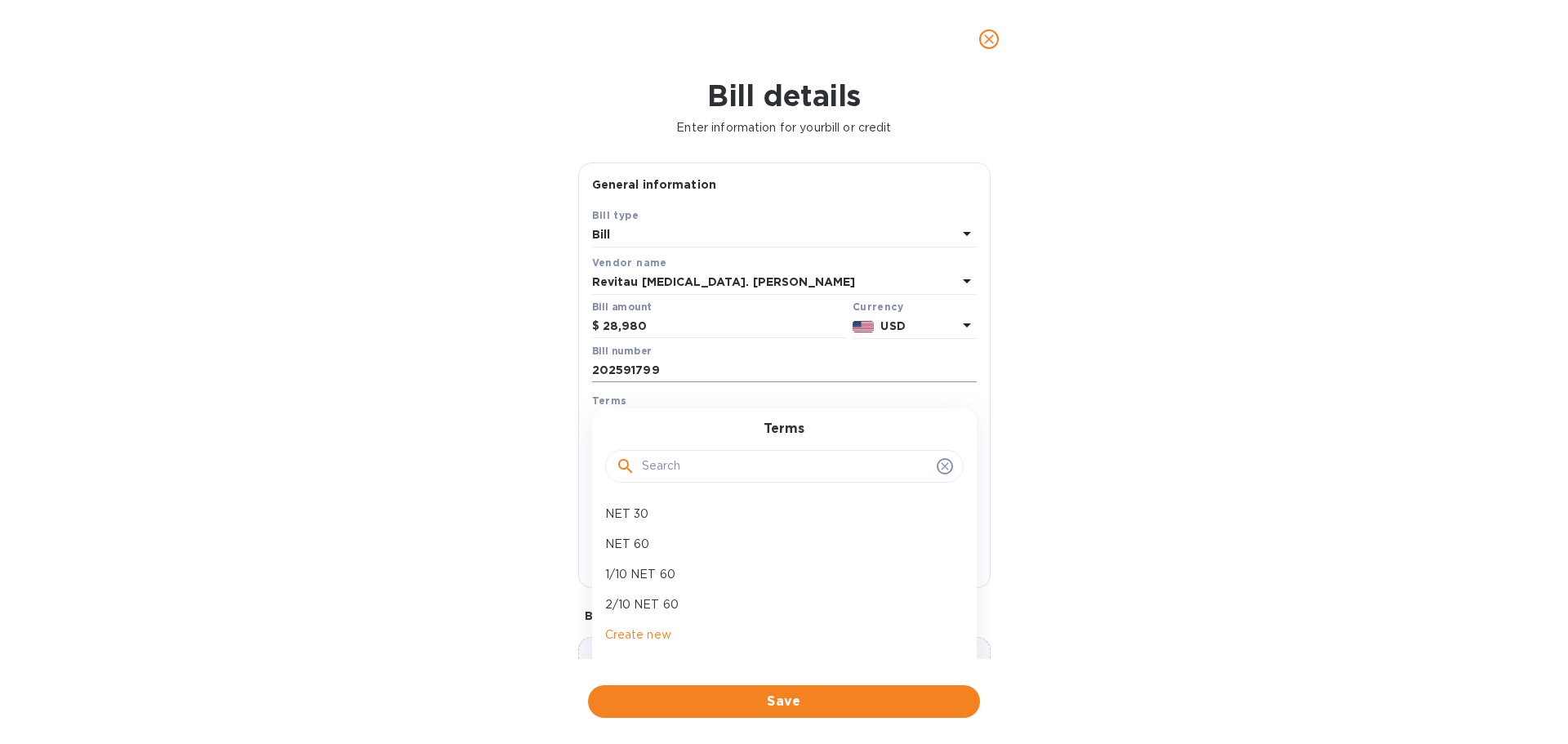
click at [708, 367] on input "202591799" at bounding box center [785, 370] width 385 height 25
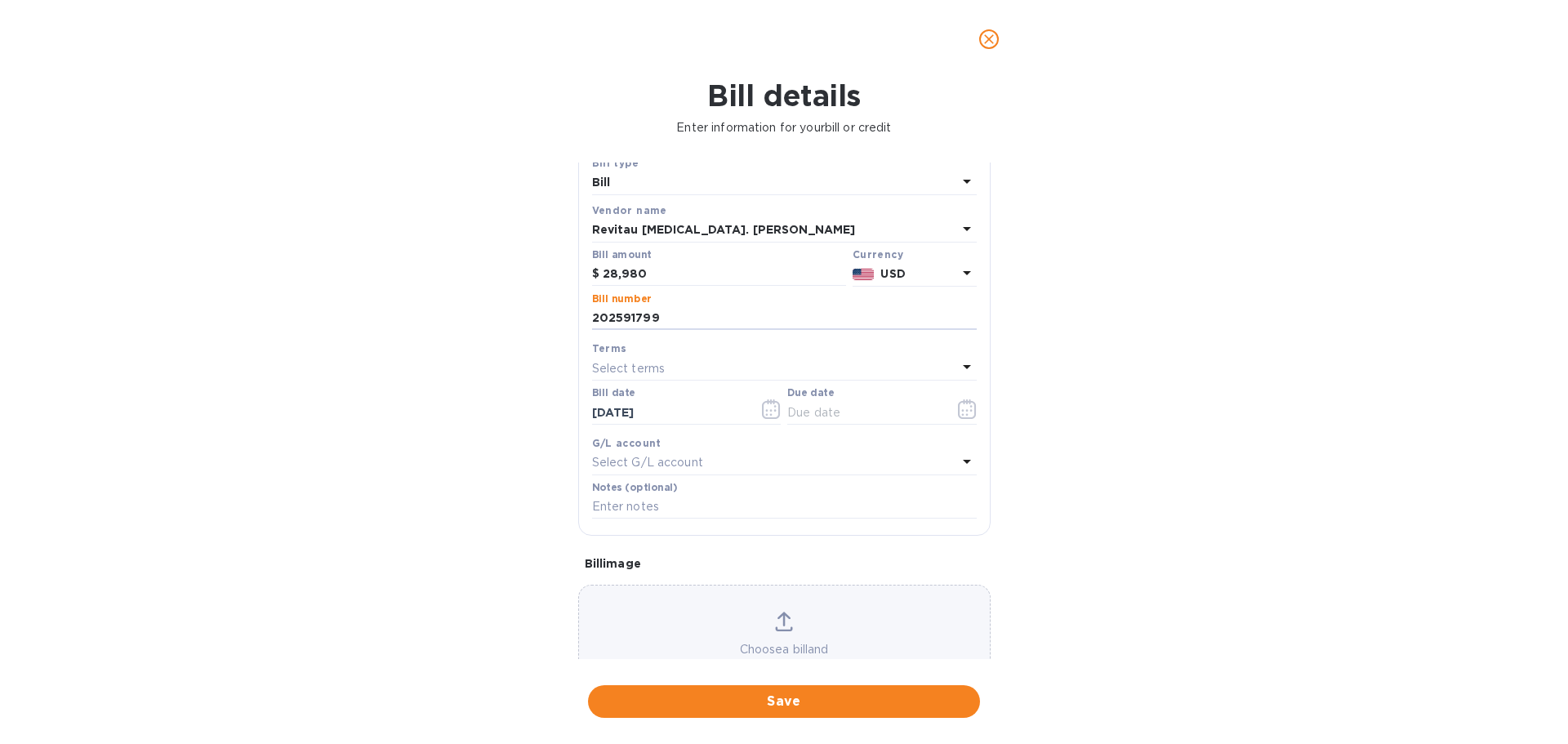
scroll to position [115, 0]
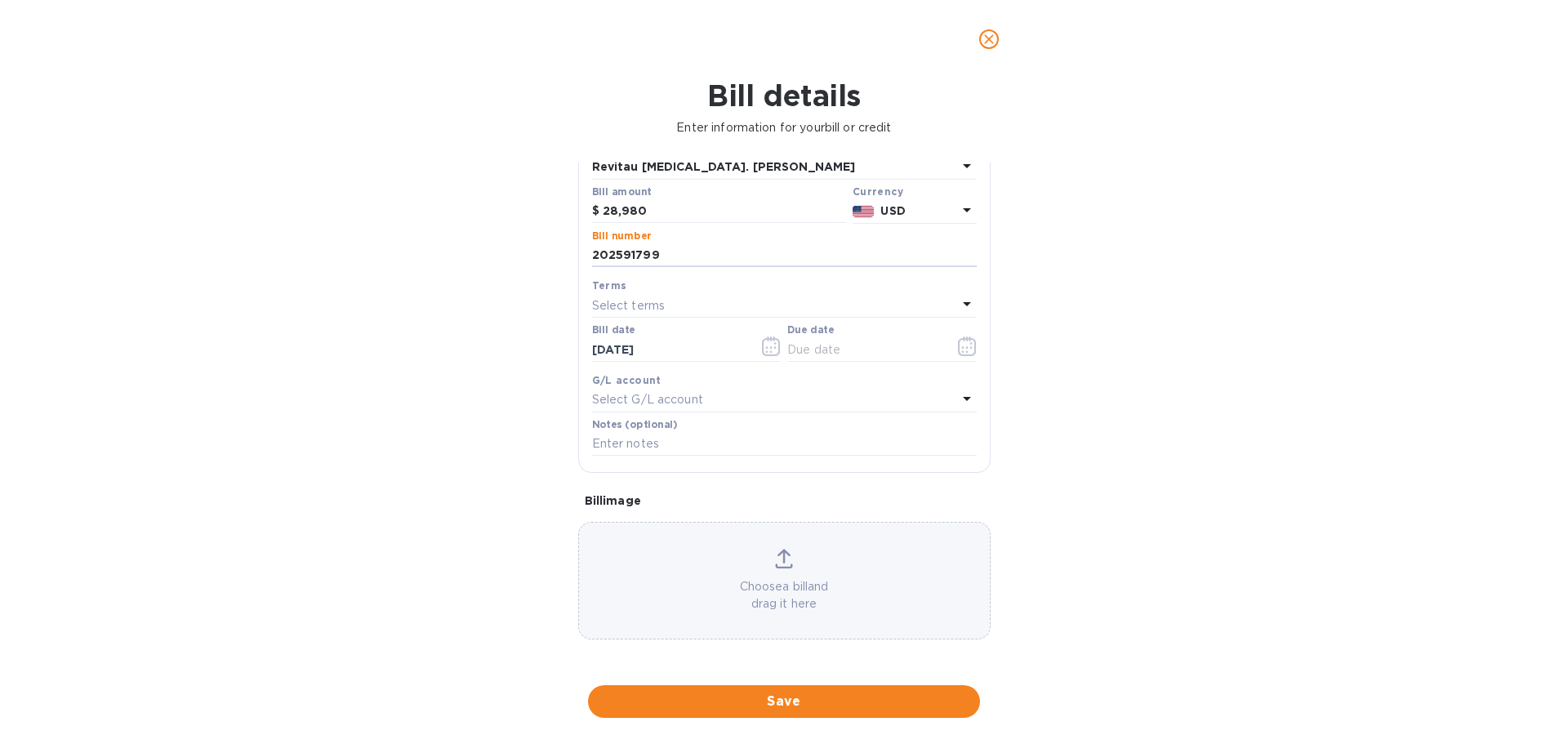
click at [776, 562] on icon at bounding box center [784, 558] width 18 height 19
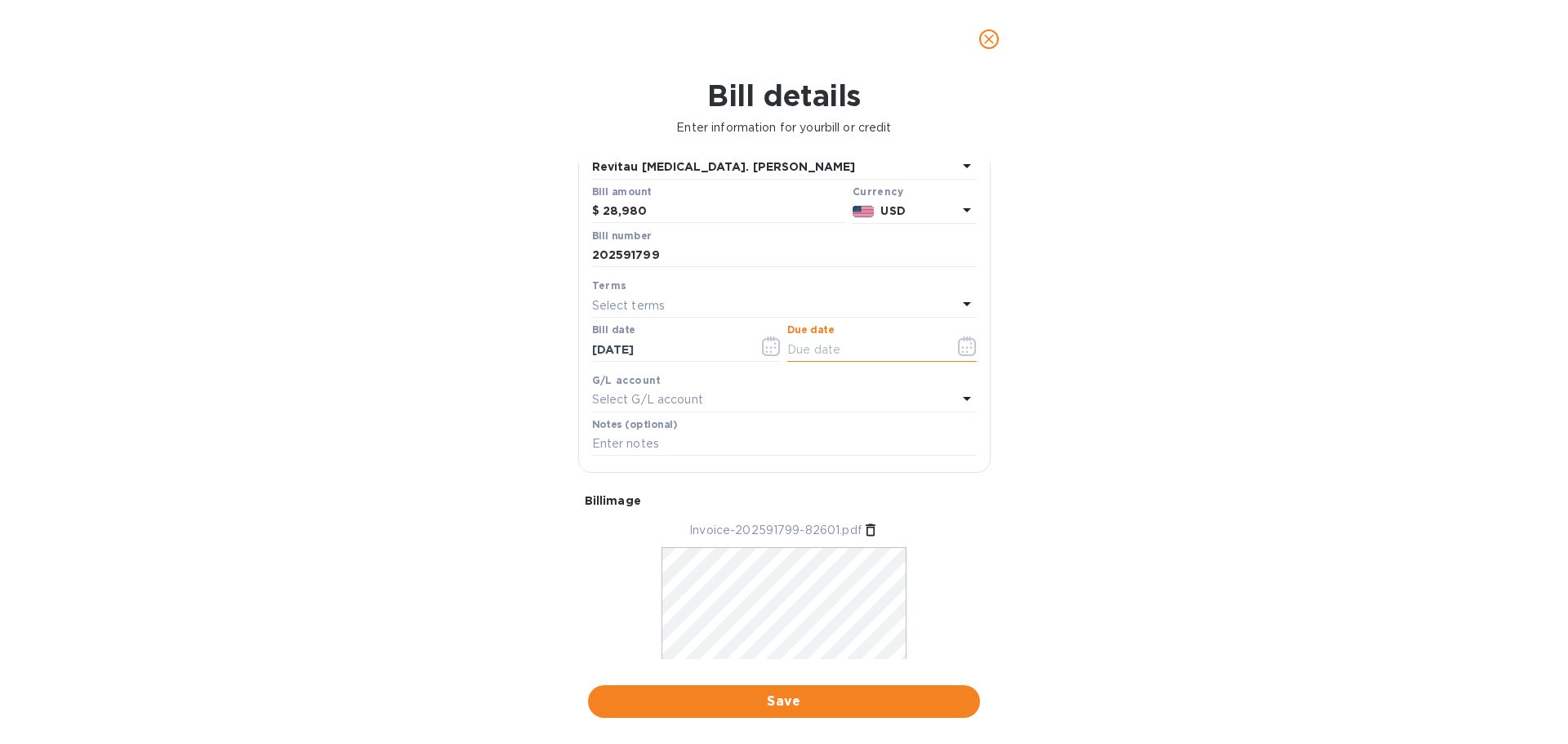
click at [835, 351] on input "text" at bounding box center [865, 349] width 155 height 25
type input "[DATE]"
click at [1119, 369] on div "Bill details Enter information for your bill or credit General information Save…" at bounding box center [784, 411] width 1568 height 666
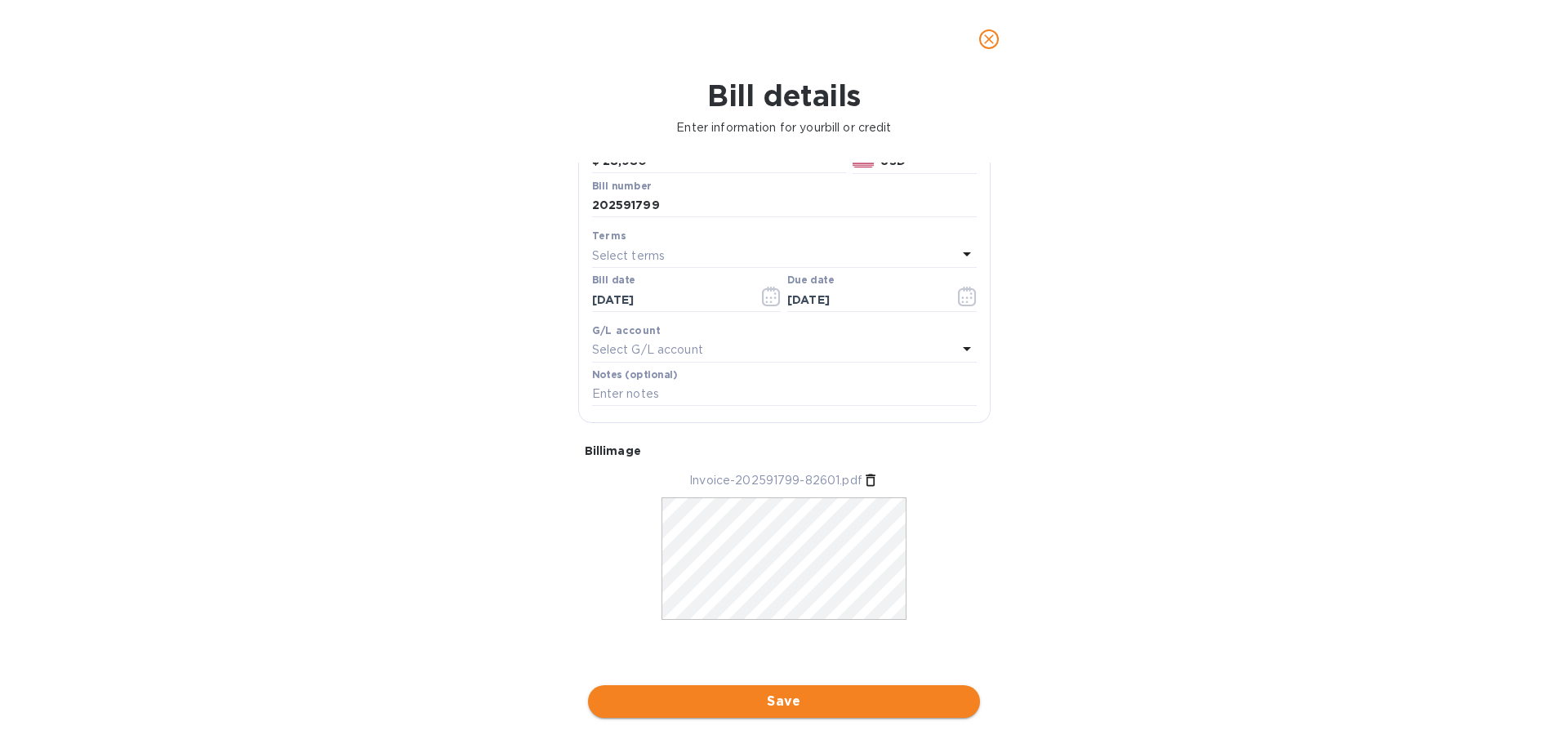
click at [782, 694] on span "Save" at bounding box center [783, 701] width 366 height 19
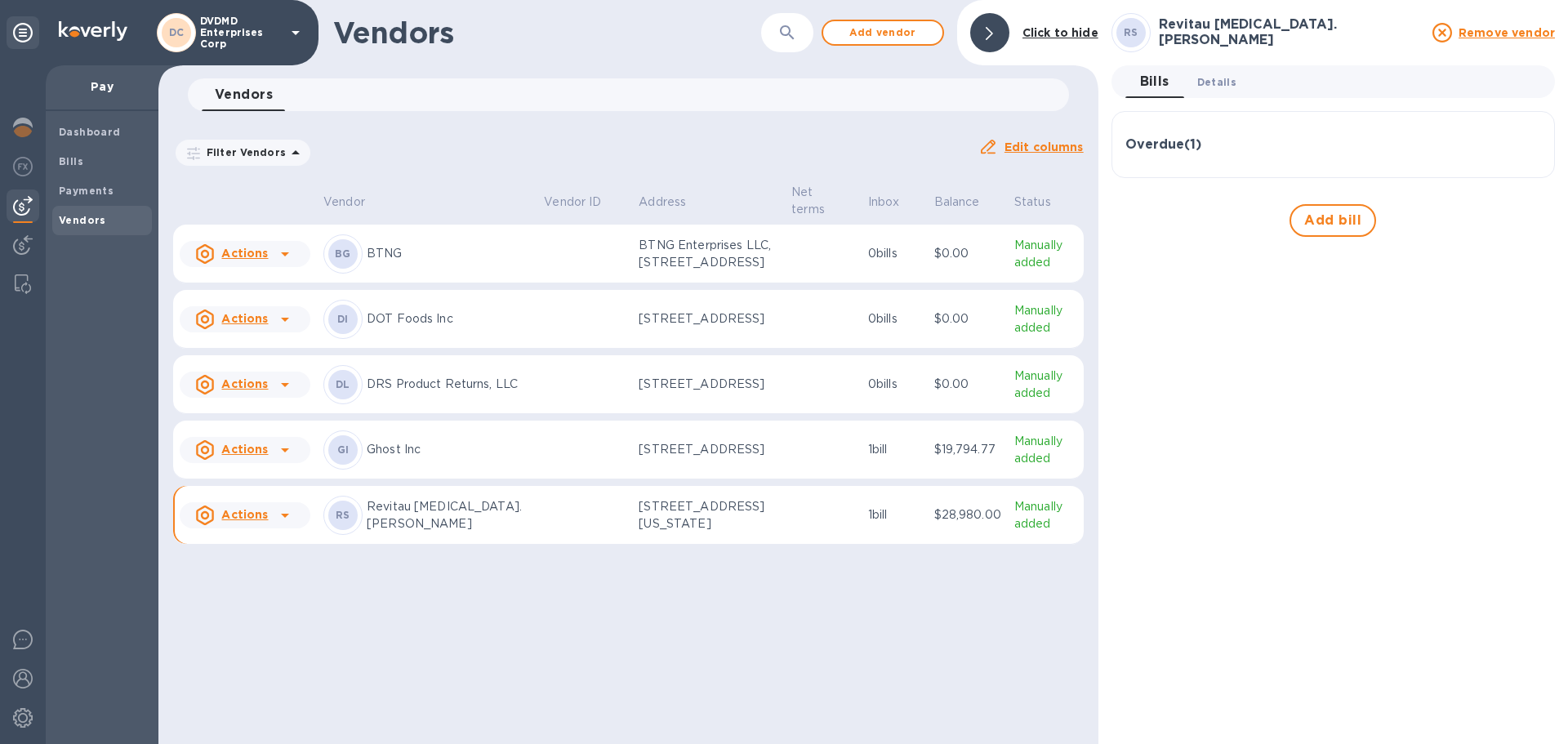
click at [1214, 83] on span "Details 0" at bounding box center [1217, 82] width 40 height 17
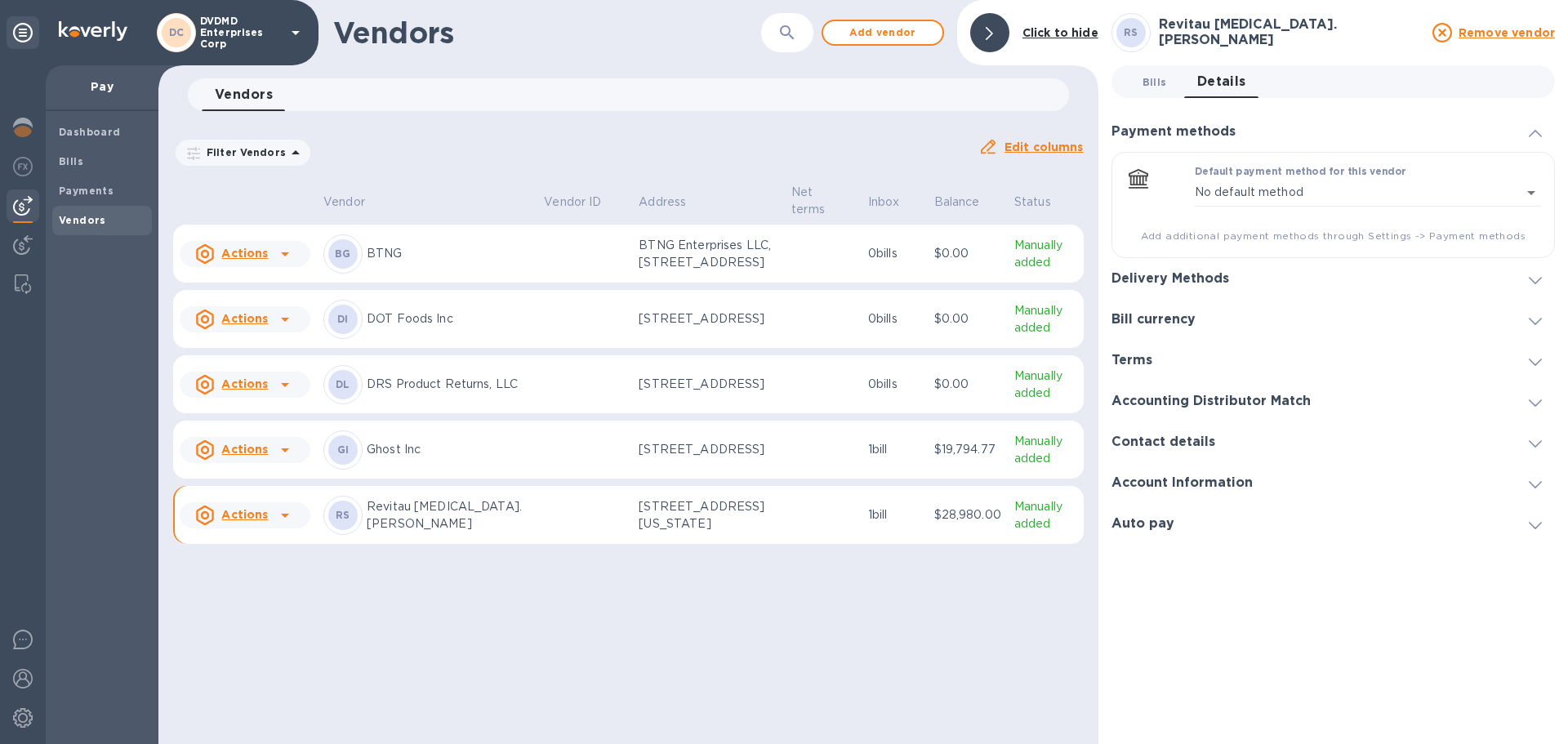
click at [1158, 87] on span "Bills 0" at bounding box center [1154, 82] width 25 height 17
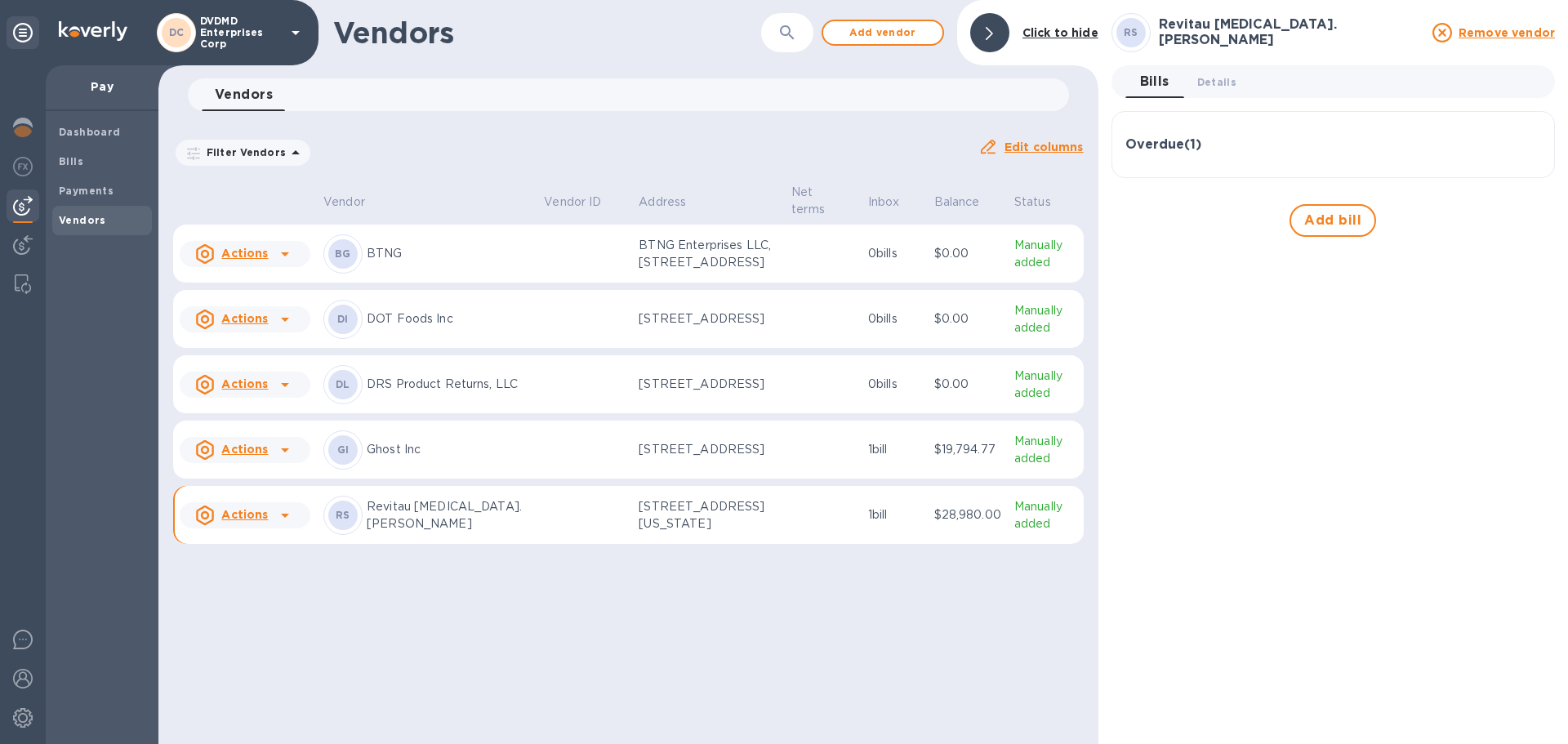
click at [1160, 147] on h3 "Overdue ( 1 )" at bounding box center [1164, 145] width 76 height 16
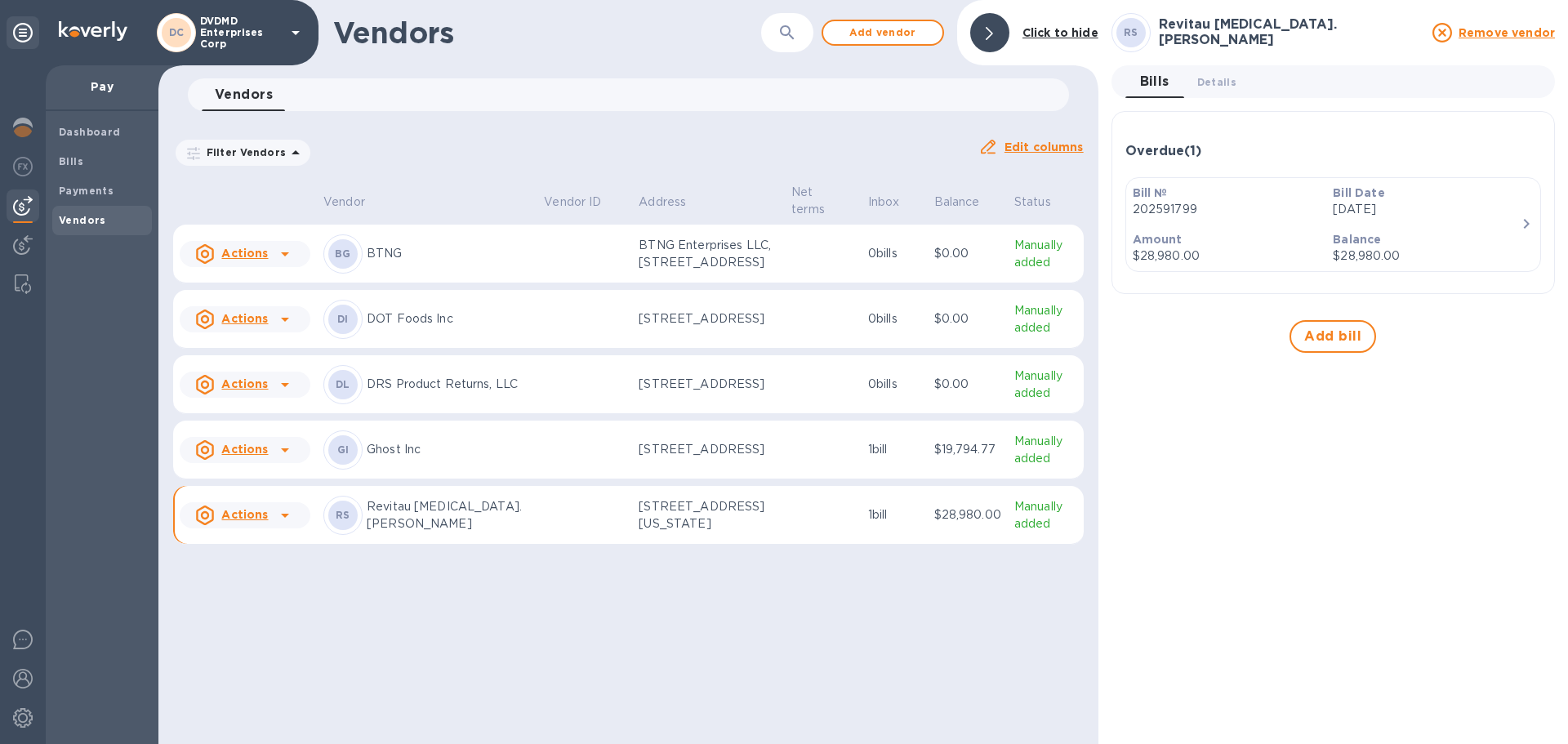
click at [1527, 219] on icon "button" at bounding box center [1526, 223] width 19 height 19
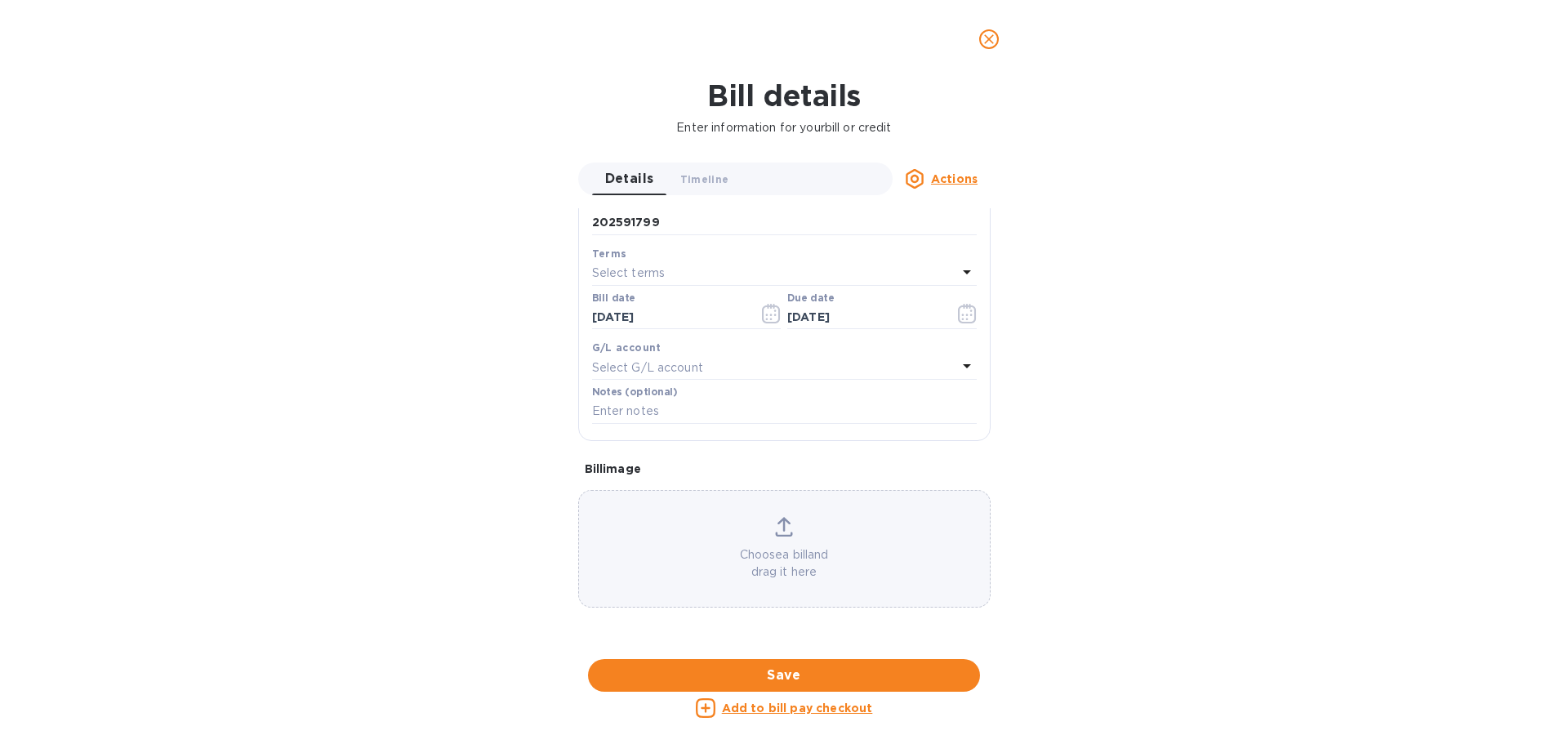
scroll to position [805, 0]
click at [808, 706] on u "Add to bill pay checkout" at bounding box center [798, 708] width 151 height 13
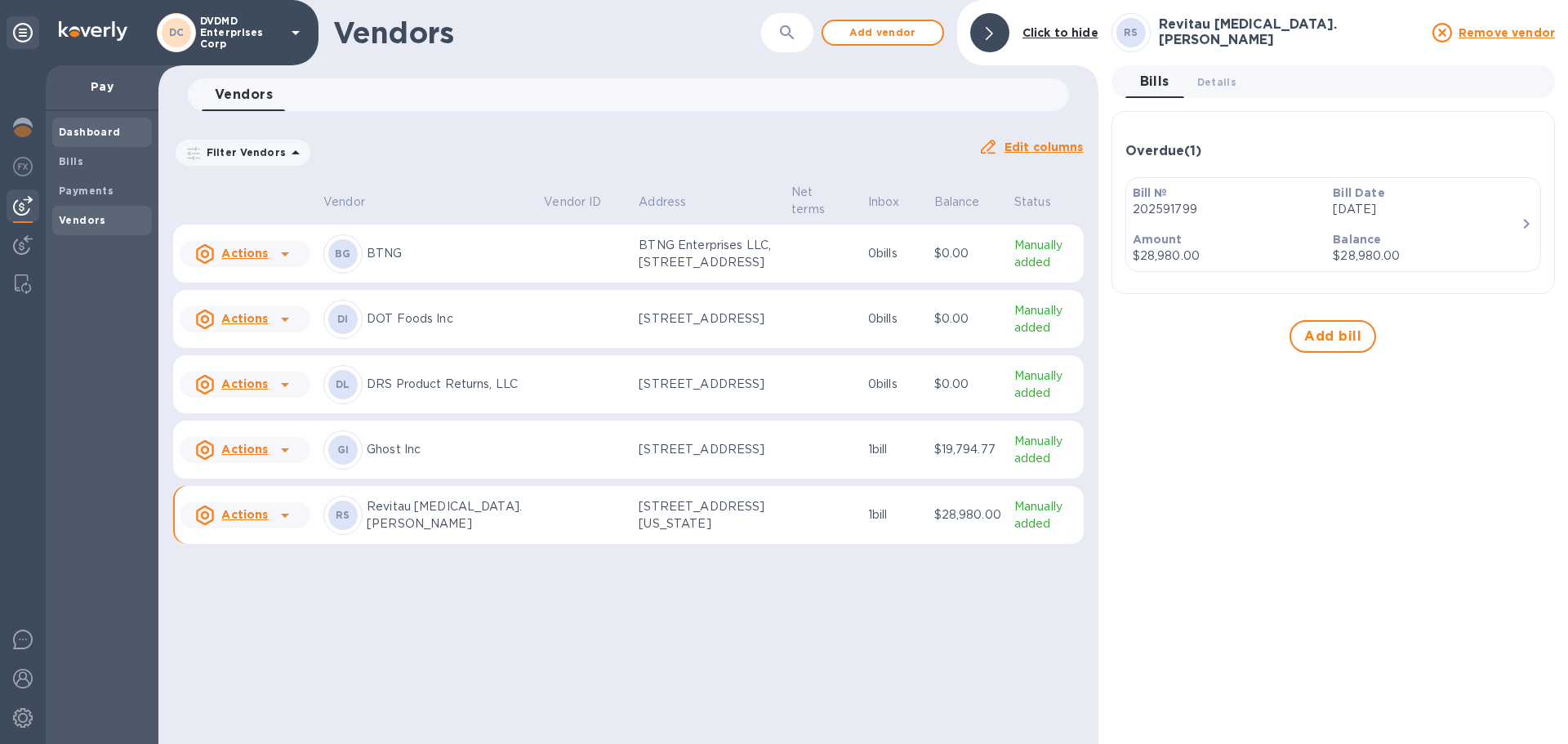
click at [87, 134] on b "Dashboard" at bounding box center [89, 132] width 62 height 12
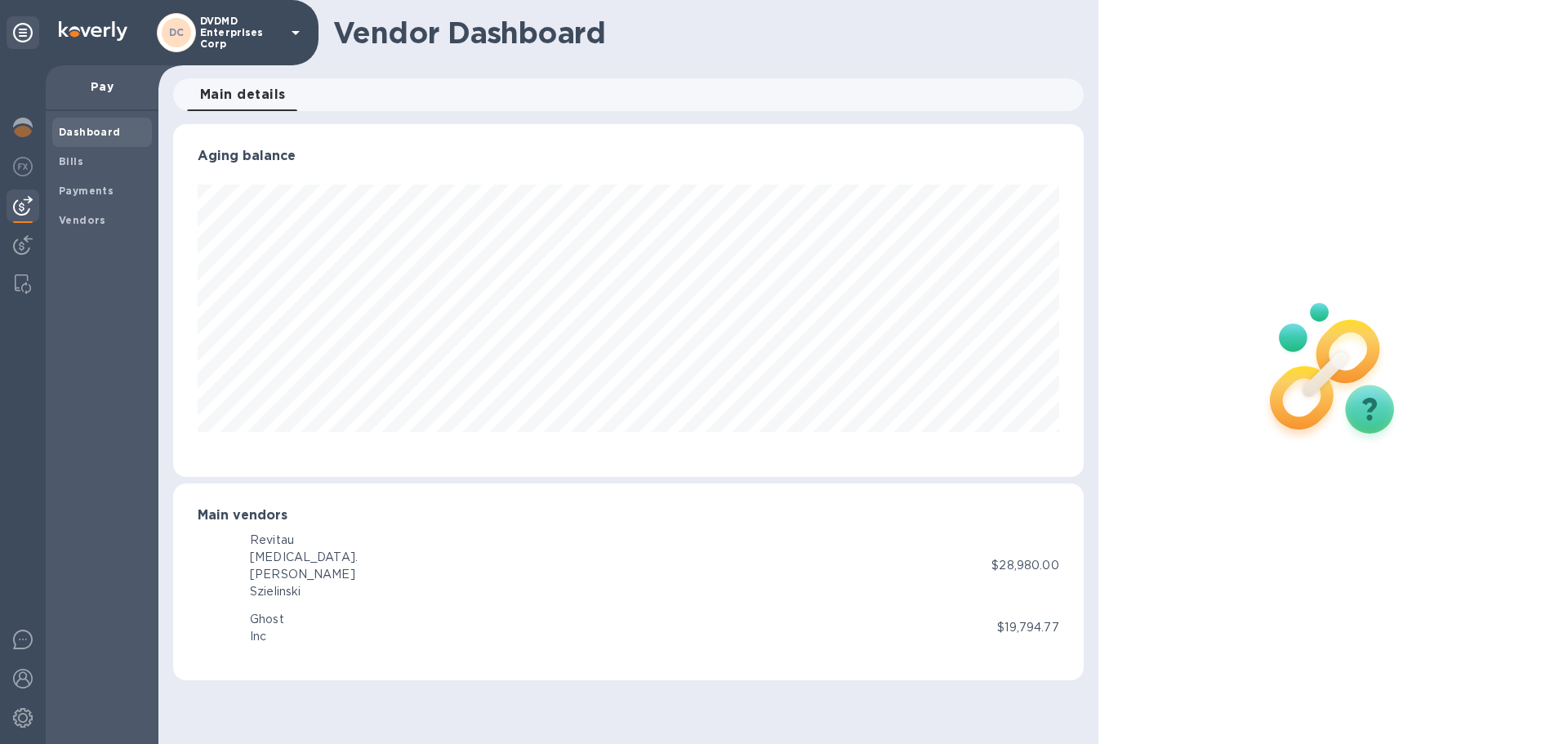
scroll to position [353, 910]
click at [76, 168] on span "Bills" at bounding box center [71, 162] width 25 height 17
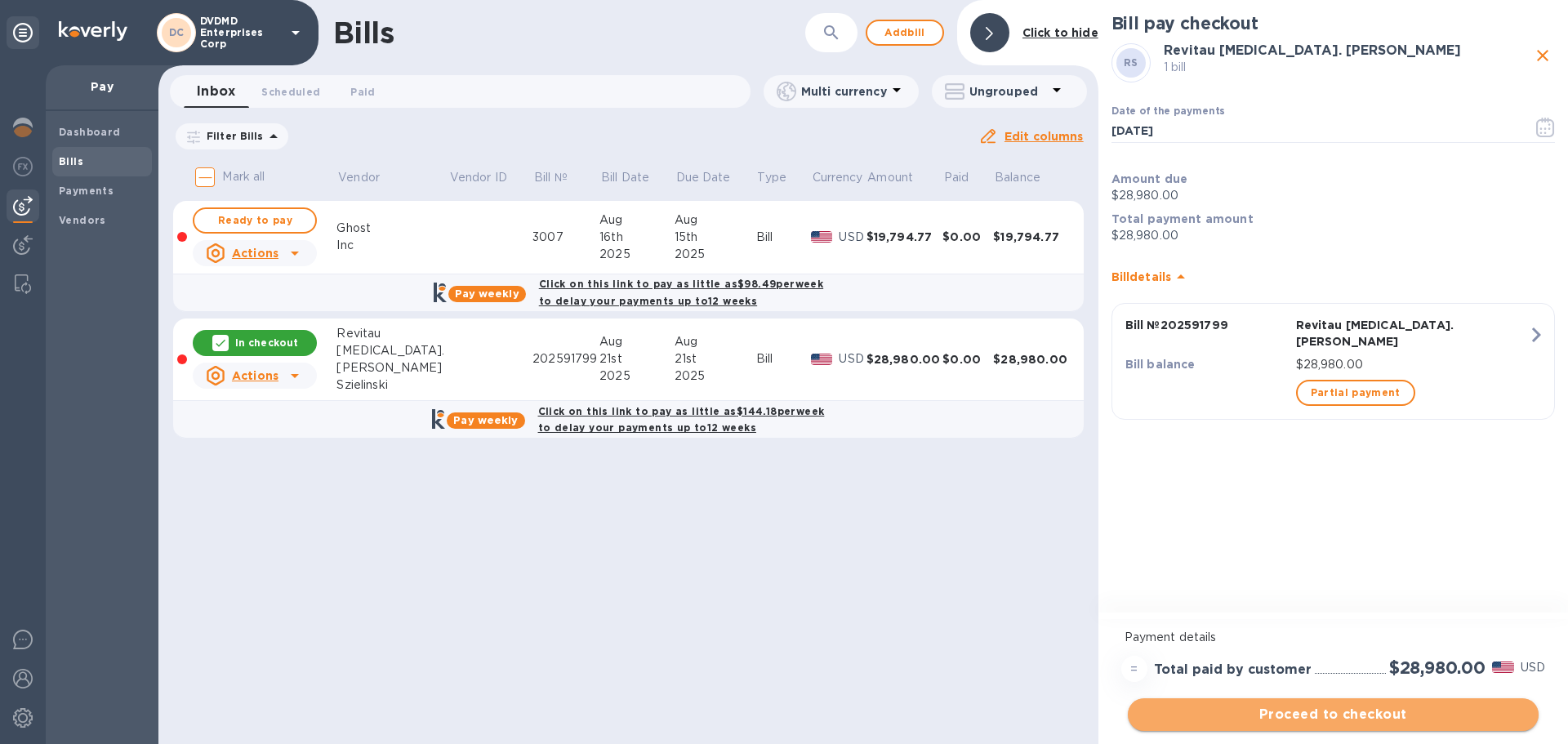
click at [1321, 723] on span "Proceed to checkout" at bounding box center [1333, 714] width 385 height 19
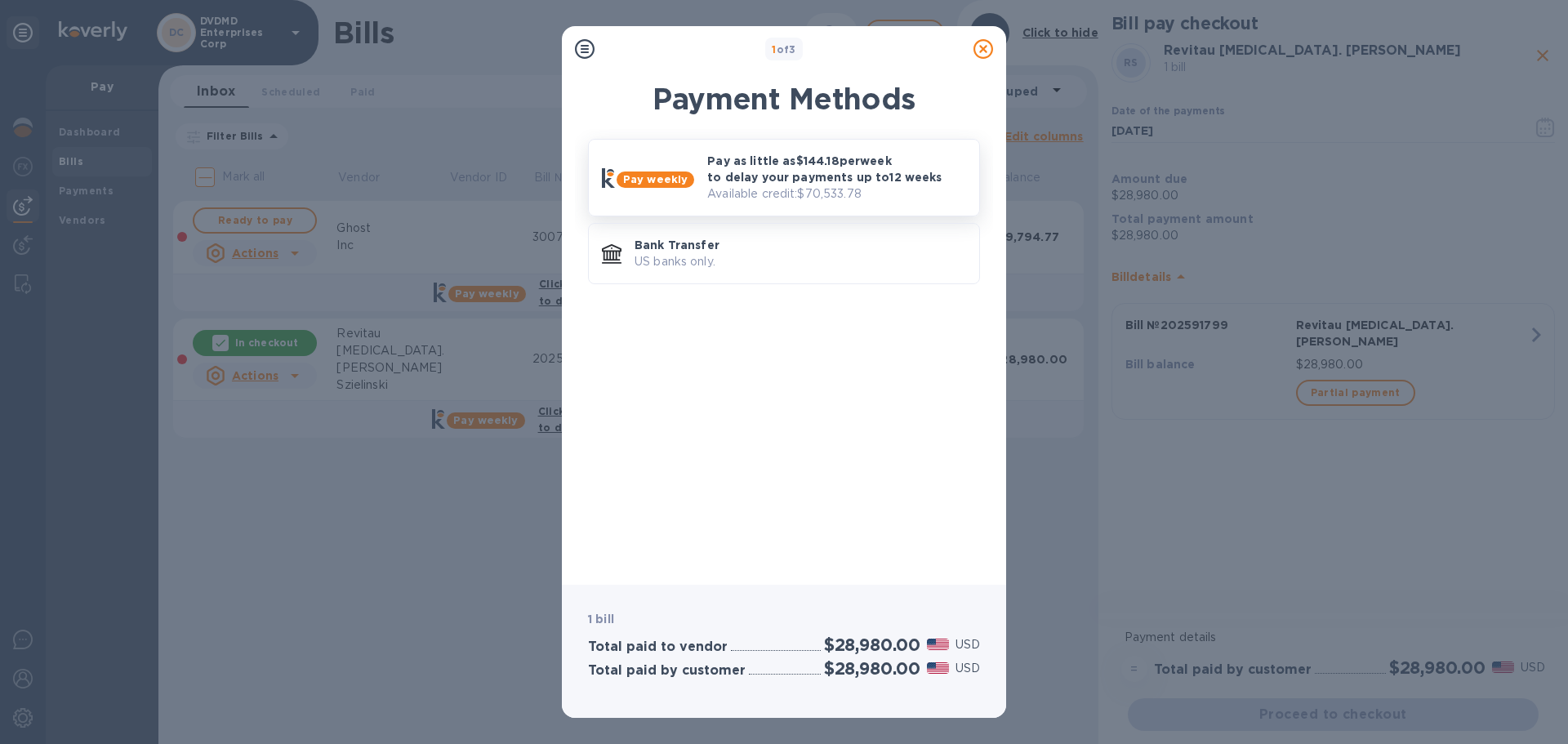
click at [767, 184] on p "Pay as little as $144.18 per week to delay your payments up to 12 weeks" at bounding box center [837, 169] width 259 height 32
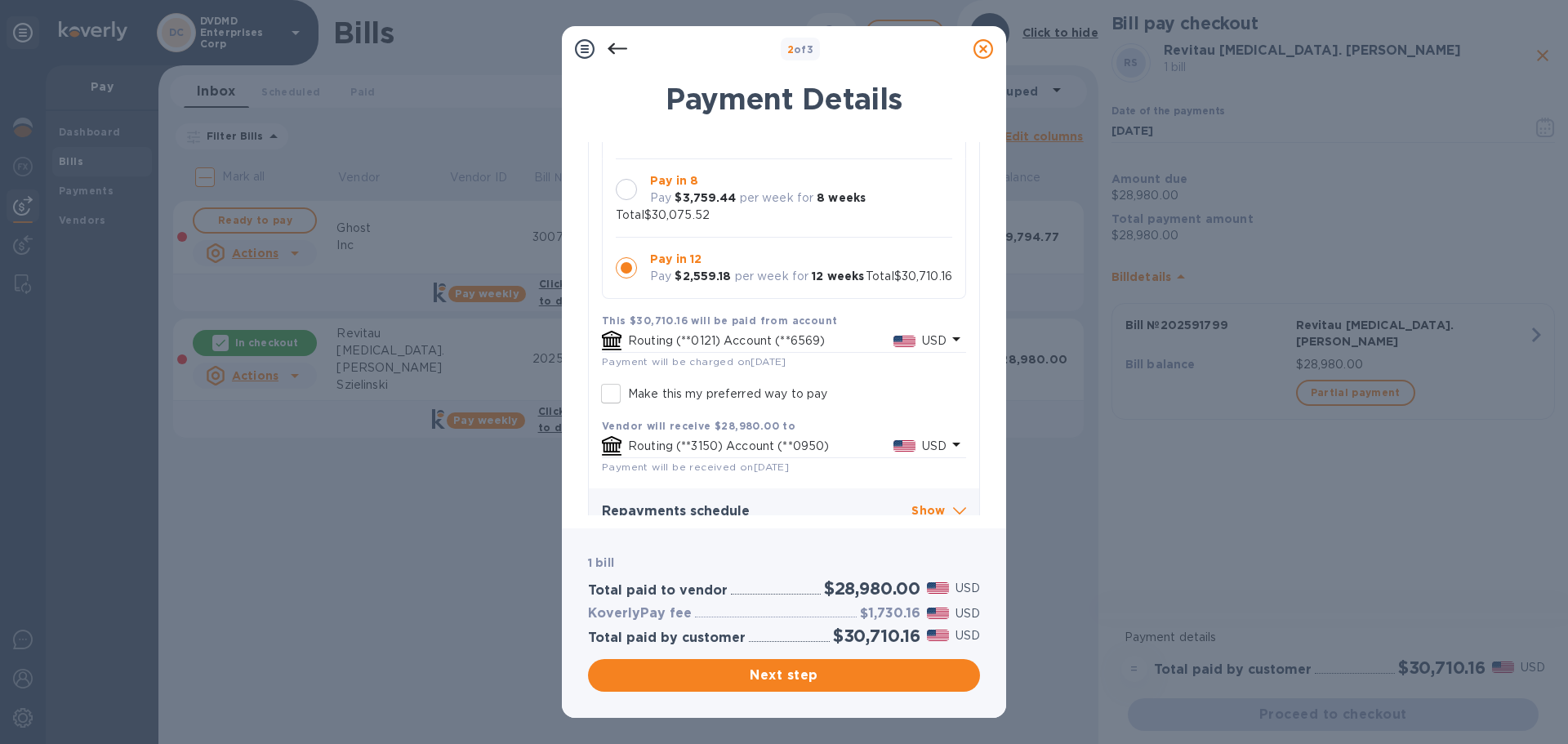
scroll to position [229, 0]
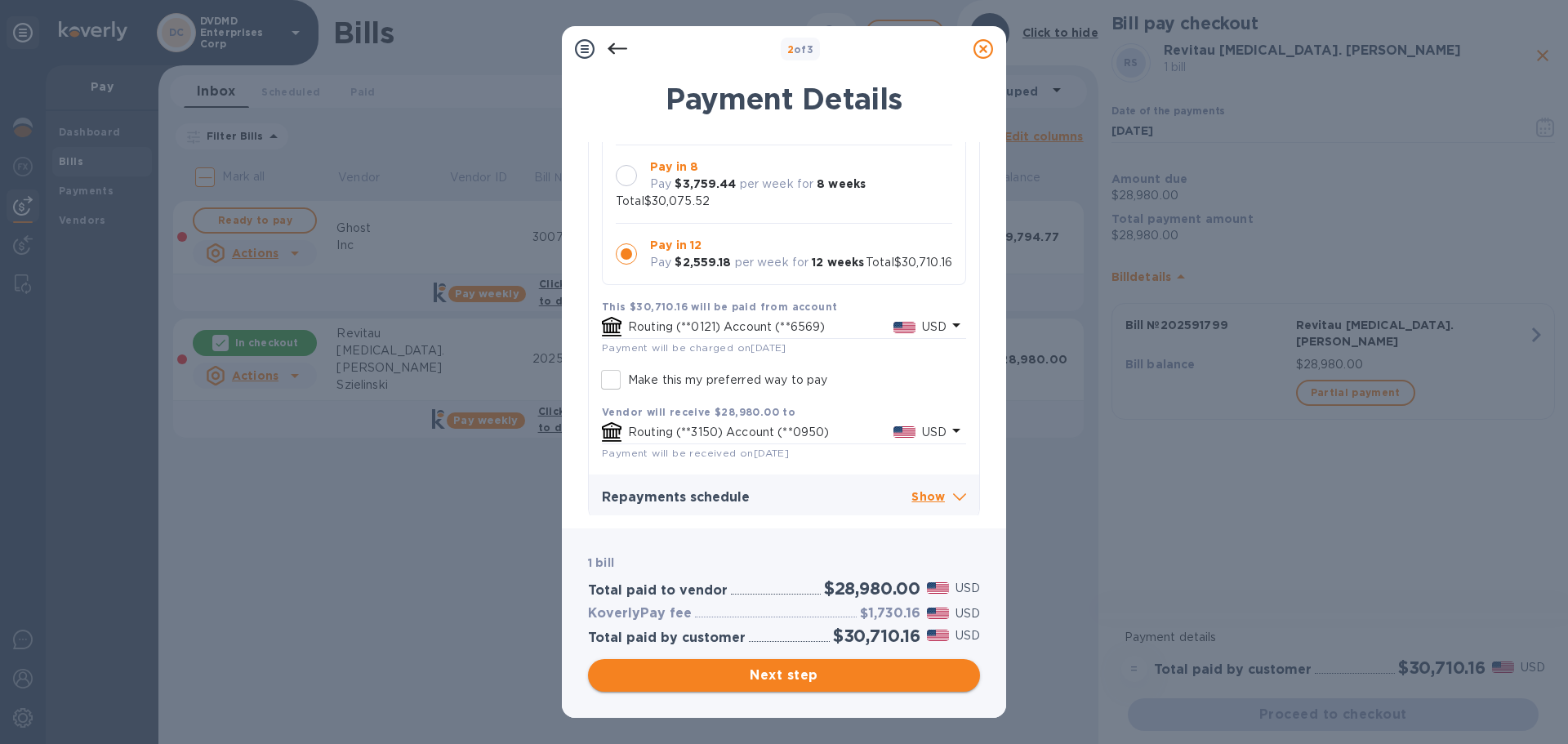
click at [834, 678] on span "Next step" at bounding box center [783, 675] width 366 height 19
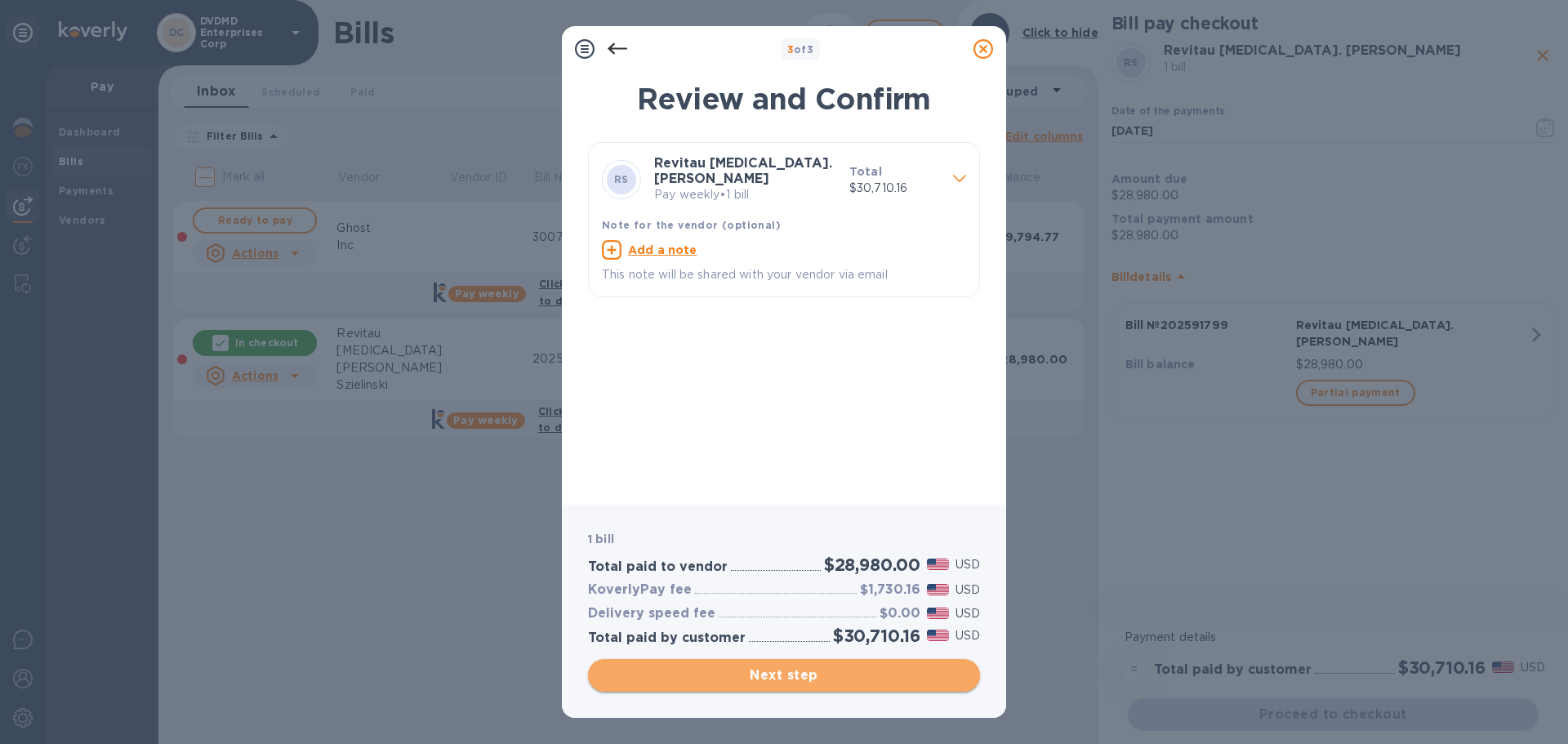
click at [805, 674] on span "Next step" at bounding box center [783, 675] width 366 height 19
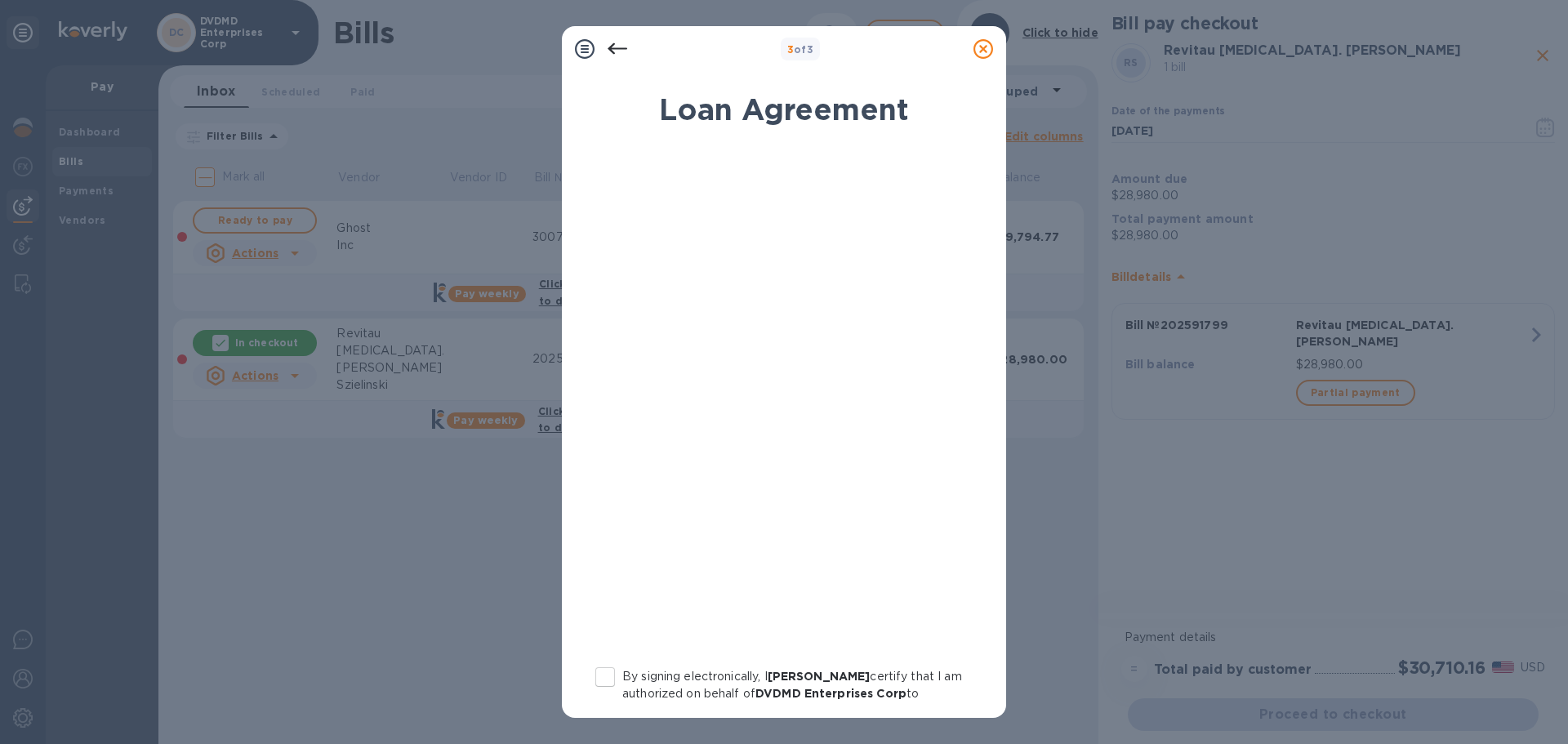
scroll to position [186, 0]
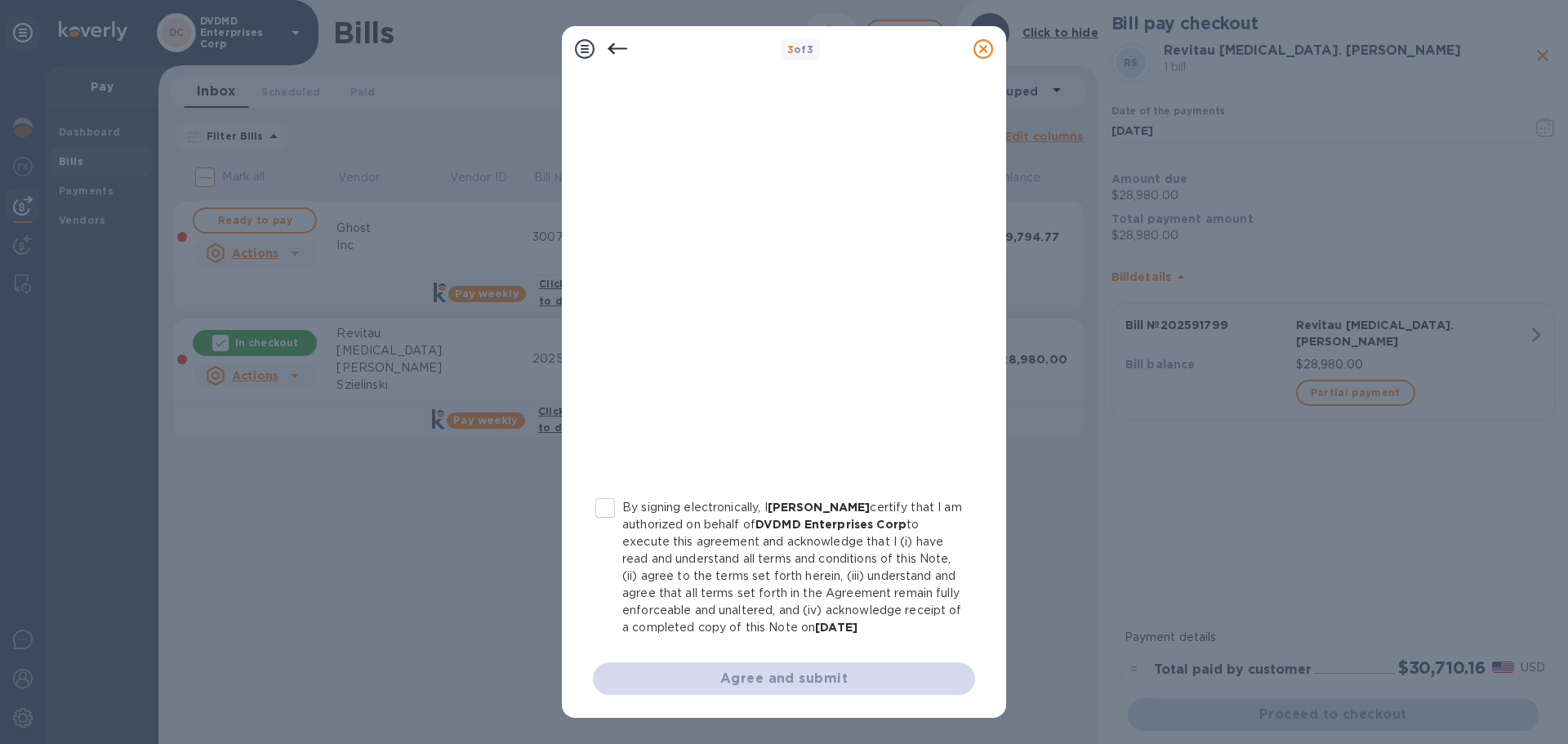
click at [601, 491] on input "By signing electronically, I [PERSON_NAME] certify that I am authorized on beha…" at bounding box center [604, 507] width 34 height 34
checkbox input "true"
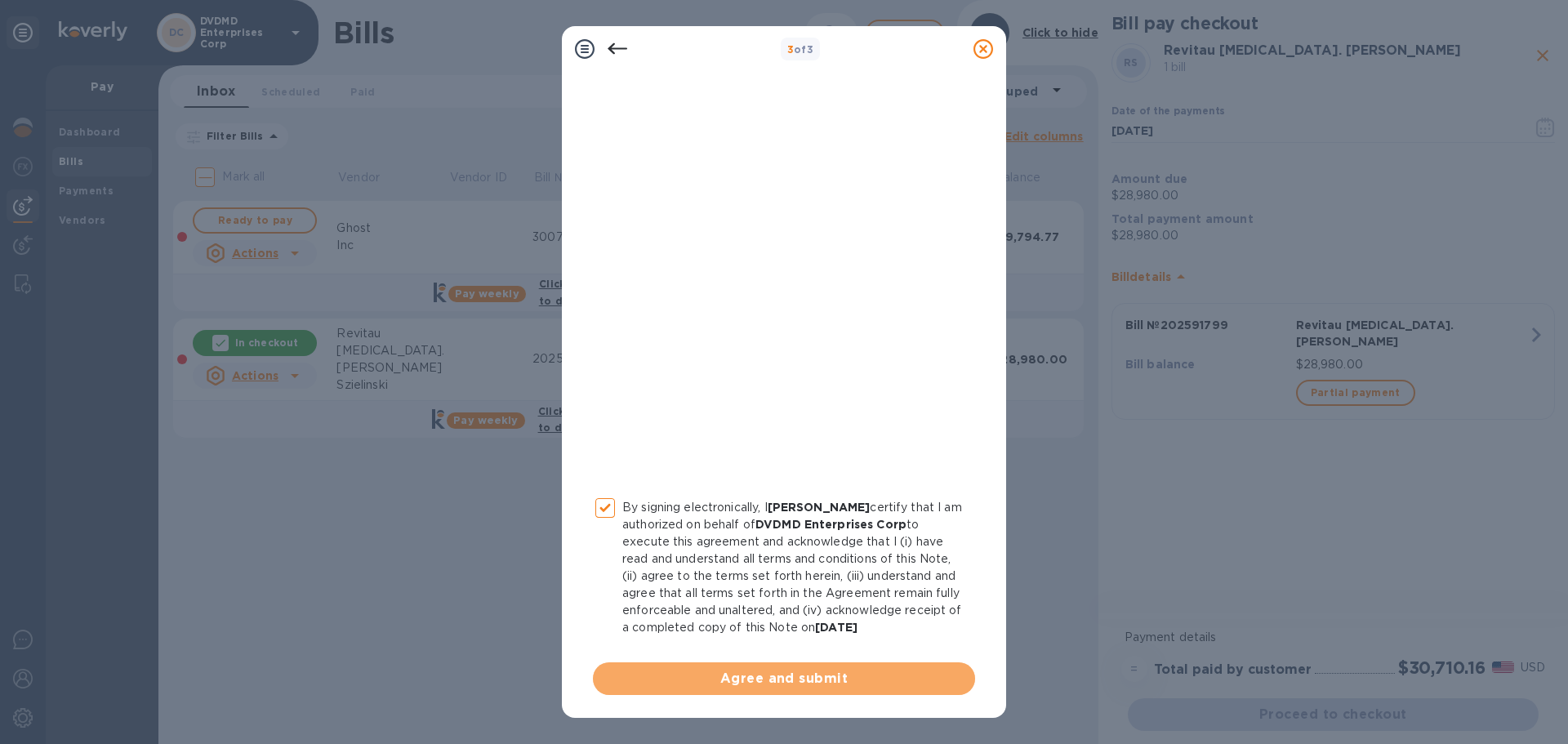
click at [789, 678] on span "Agree and submit" at bounding box center [784, 678] width 357 height 19
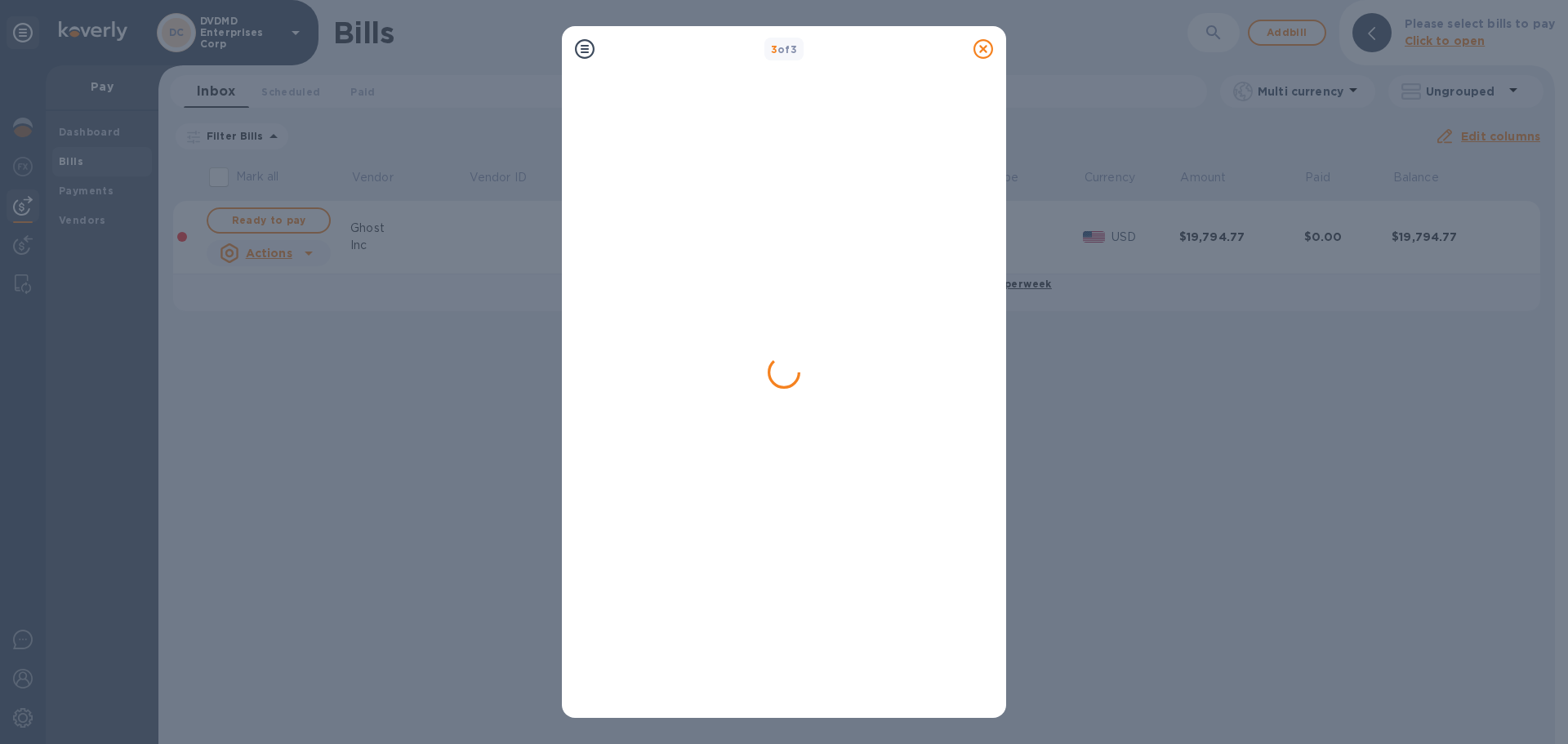
click at [858, 676] on div at bounding box center [784, 393] width 392 height 622
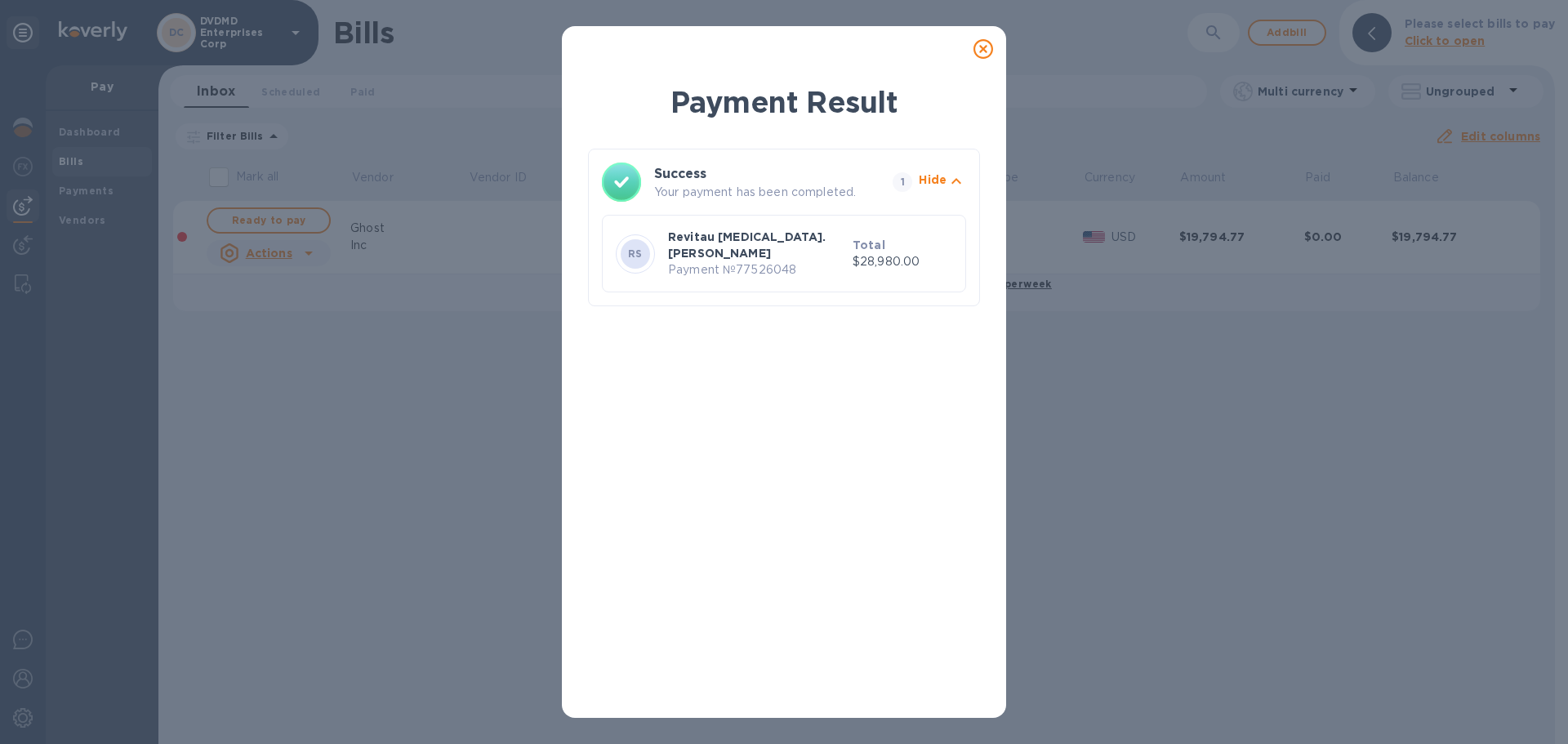
click at [404, 422] on div "Payment Result Success Your payment has been completed. 1 Hide RS Revitau [MEDI…" at bounding box center [784, 372] width 1568 height 744
drag, startPoint x: 62, startPoint y: 134, endPoint x: 74, endPoint y: 134, distance: 12.0
click at [64, 134] on div "Payment Result Success Your payment has been completed. 1 Hide RS Revitau [MEDI…" at bounding box center [784, 372] width 1568 height 744
click at [980, 46] on icon at bounding box center [983, 49] width 19 height 19
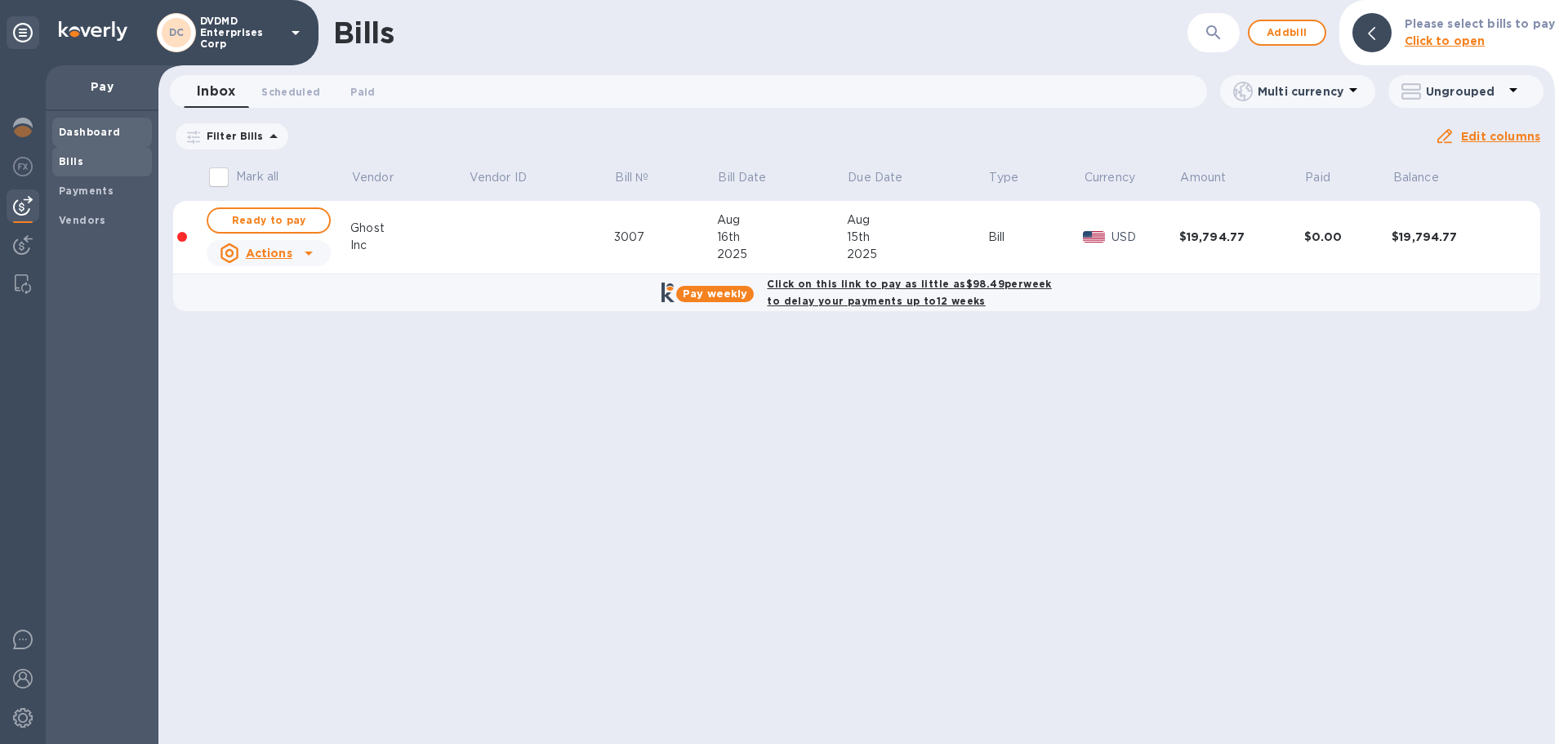
click at [99, 134] on b "Dashboard" at bounding box center [89, 132] width 62 height 12
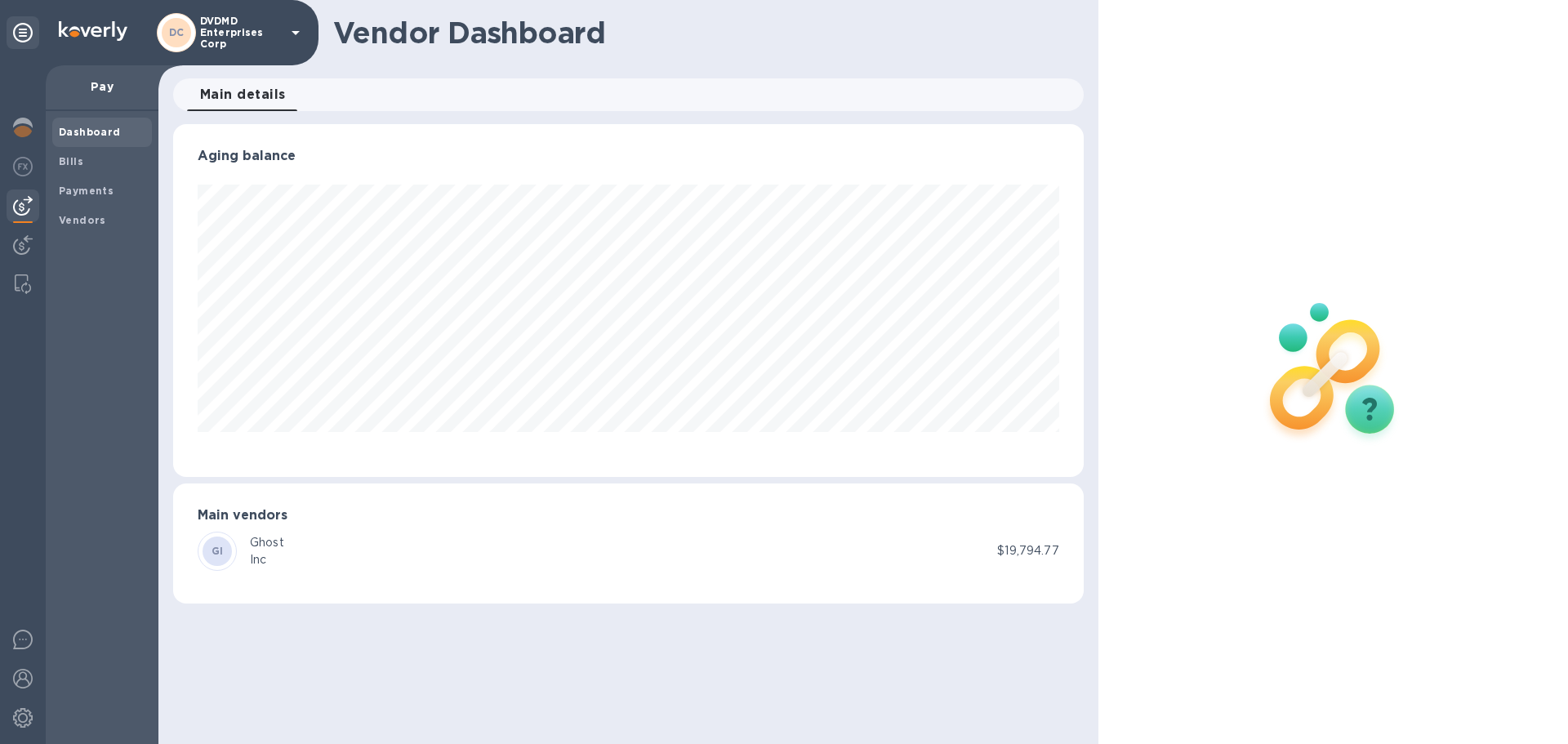
scroll to position [353, 910]
click at [102, 197] on span "Payments" at bounding box center [86, 192] width 54 height 17
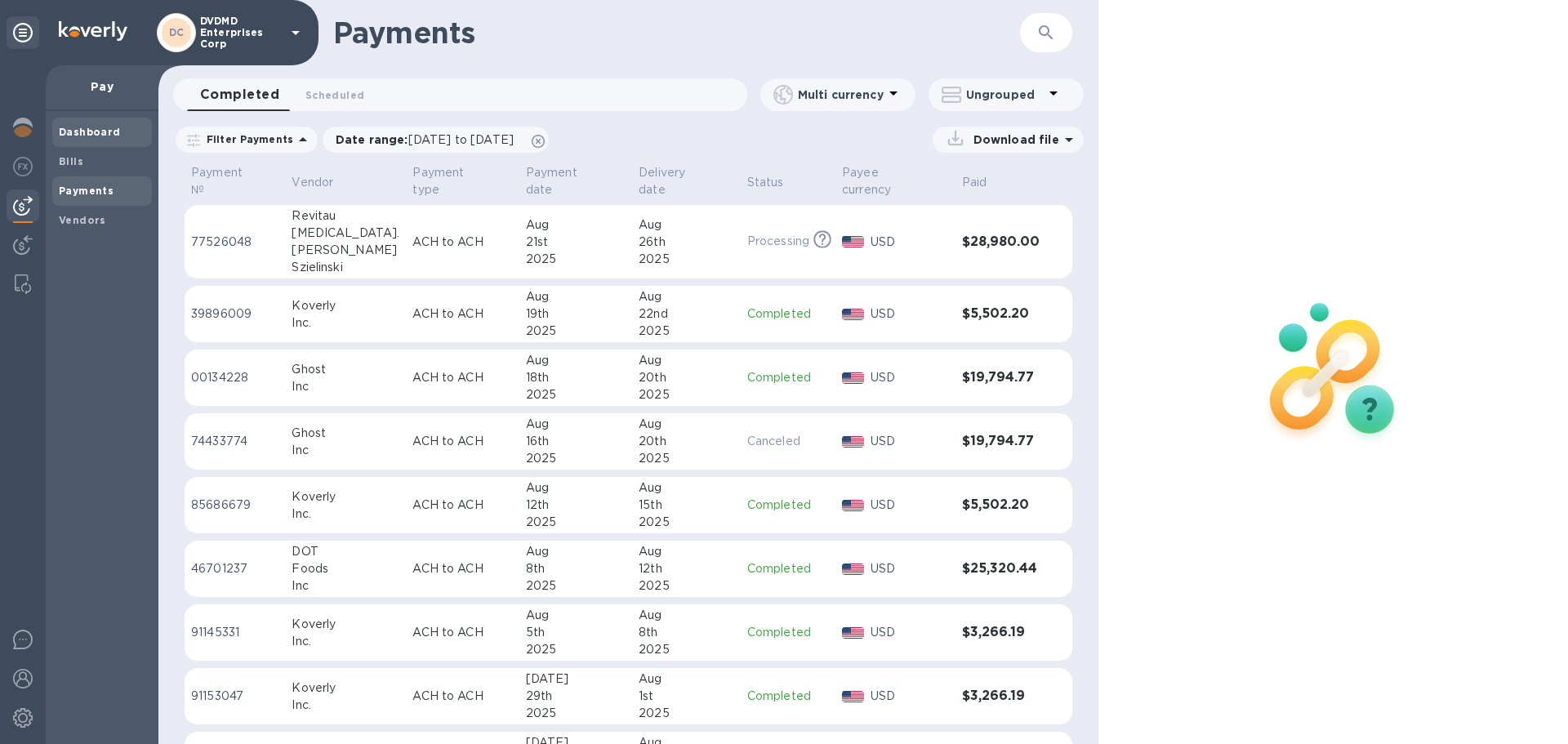
click at [85, 137] on b "Dashboard" at bounding box center [89, 132] width 62 height 12
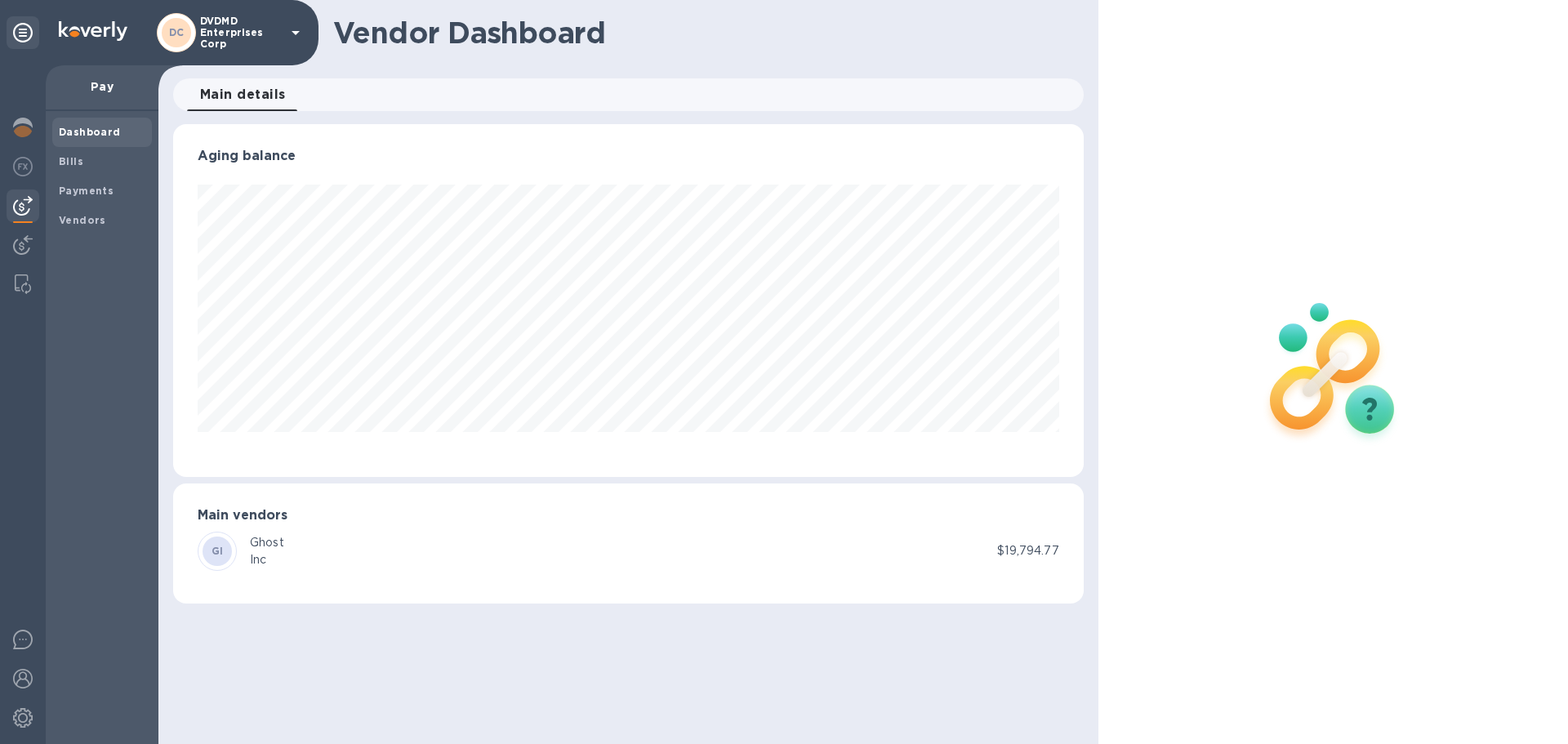
scroll to position [353, 910]
click at [254, 162] on h3 "Aging balance" at bounding box center [628, 156] width 861 height 16
click at [250, 96] on span "Main details 0" at bounding box center [242, 94] width 86 height 23
